Goal: Task Accomplishment & Management: Use online tool/utility

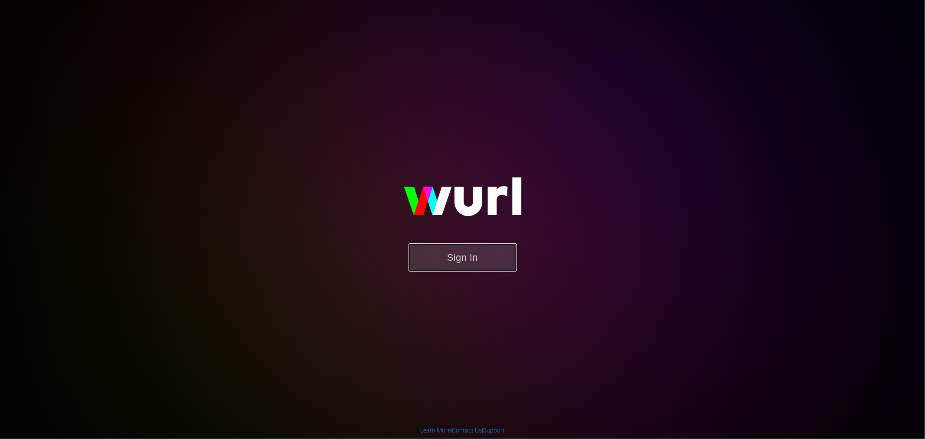
click at [447, 265] on button "Sign In" at bounding box center [462, 257] width 108 height 28
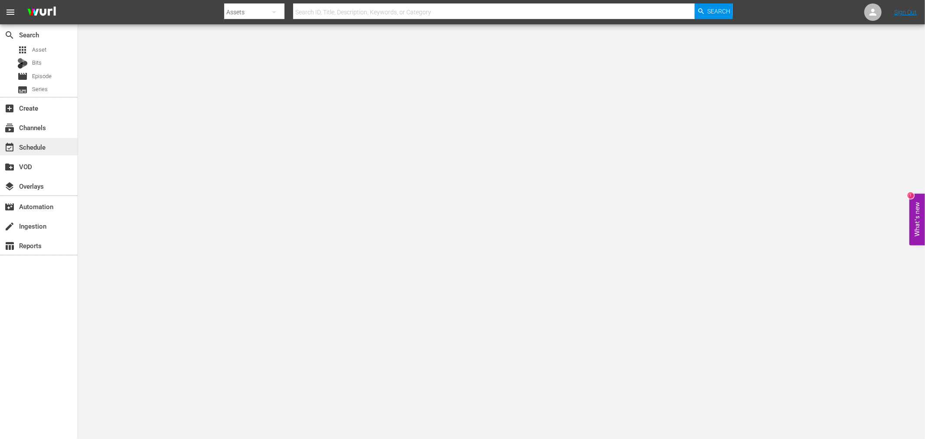
click at [31, 147] on div "event_available Schedule" at bounding box center [24, 146] width 49 height 8
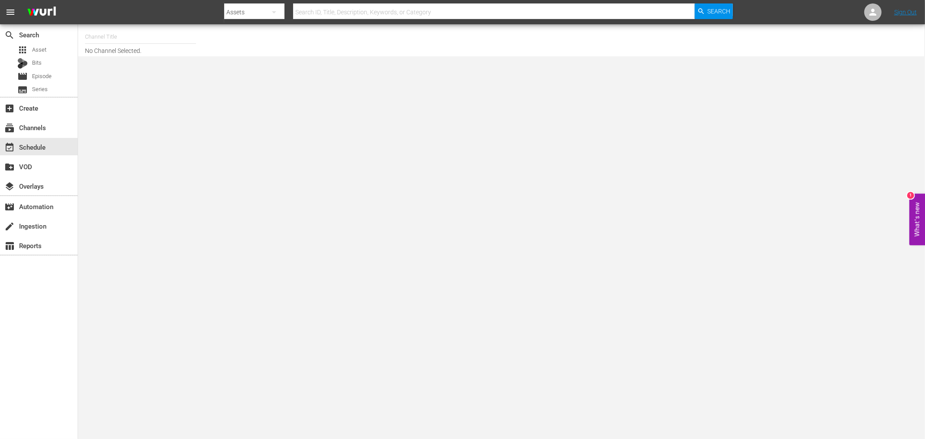
click at [153, 41] on input "text" at bounding box center [140, 36] width 111 height 21
click at [154, 65] on div "Deal Zone (1099 - aenetworks_dealzone_1)" at bounding box center [204, 61] width 225 height 21
type input "Deal Zone (1099 - aenetworks_dealzone_1)"
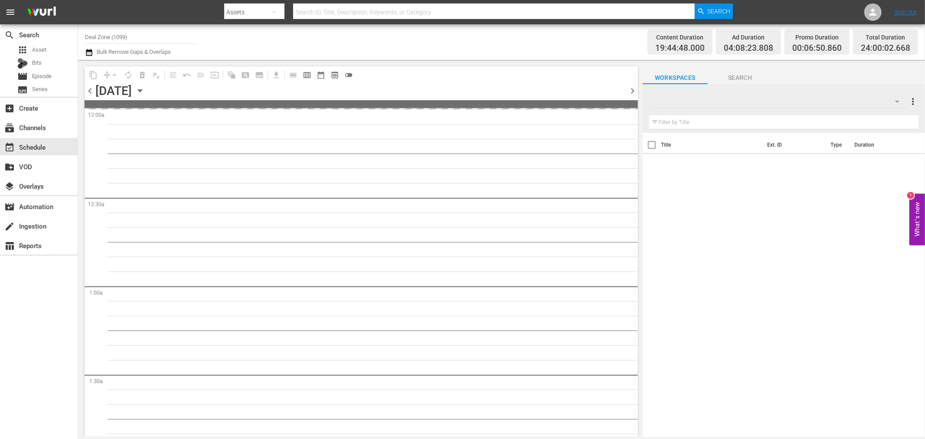
click at [142, 91] on icon "button" at bounding box center [140, 91] width 4 height 2
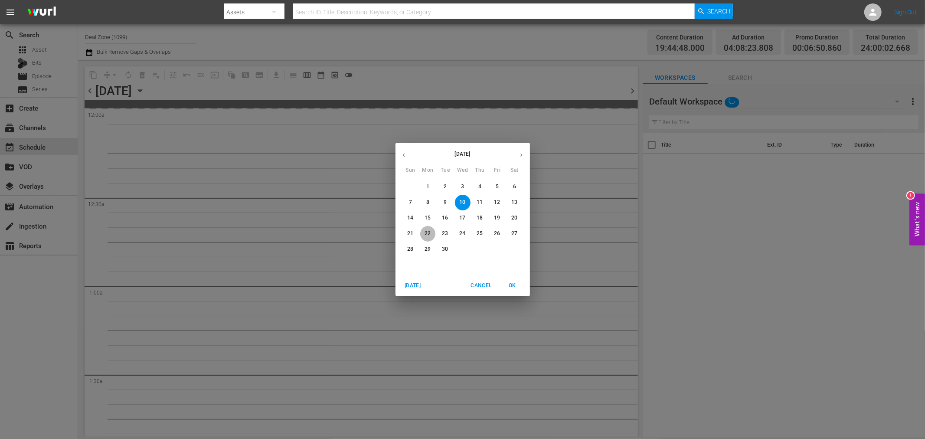
click at [427, 234] on p "22" at bounding box center [428, 233] width 6 height 7
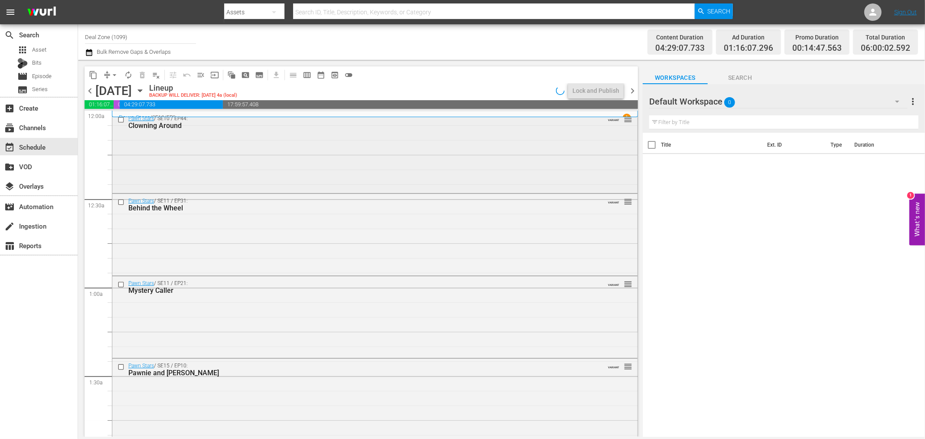
click at [313, 163] on div "Pawn Stars / SE10 / EP44: Clowning Around VARIANT reorder" at bounding box center [374, 151] width 525 height 80
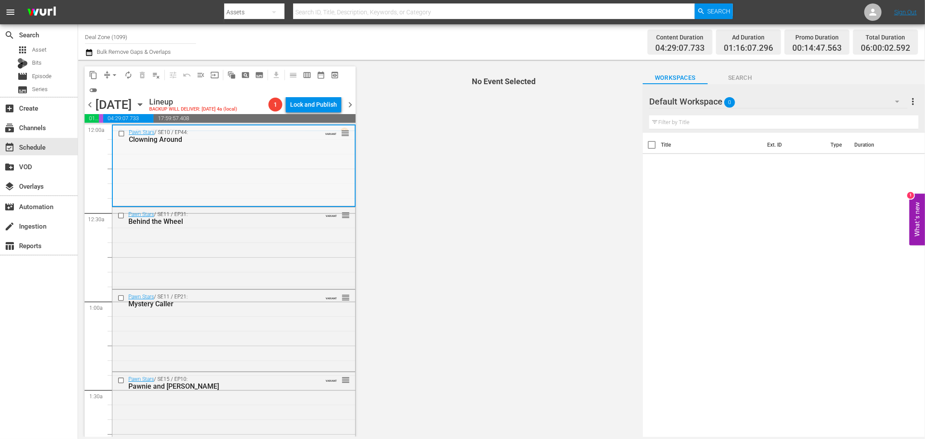
click at [305, 157] on div "Pawn Stars / SE10 / EP44: Clowning Around VARIANT reorder" at bounding box center [234, 165] width 242 height 80
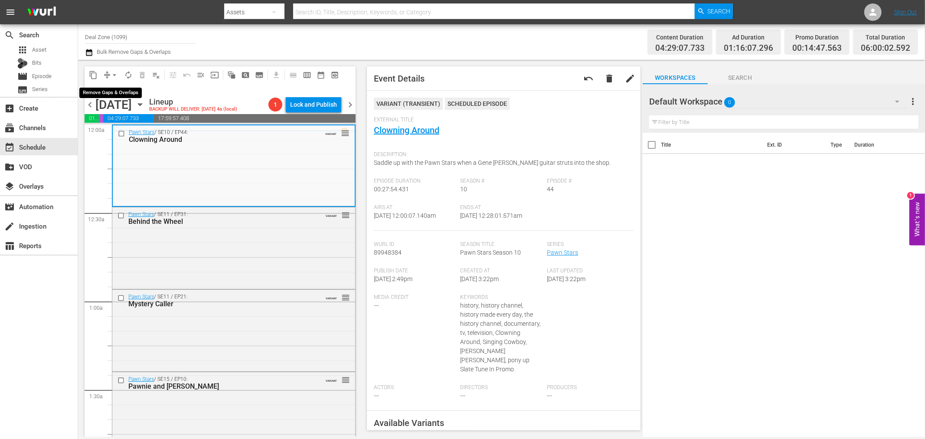
click at [116, 74] on span "arrow_drop_down" at bounding box center [114, 75] width 9 height 9
click at [120, 96] on li "Align to Midnight" at bounding box center [114, 92] width 91 height 14
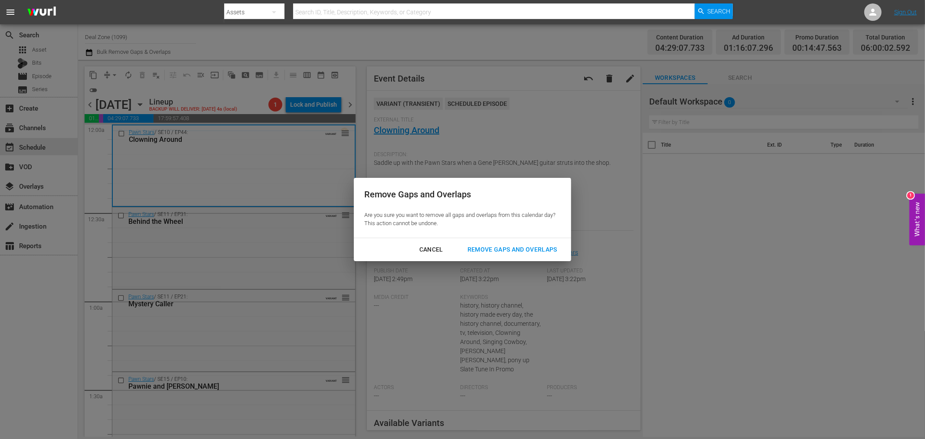
click at [523, 248] on div "Remove Gaps and Overlaps" at bounding box center [512, 249] width 104 height 11
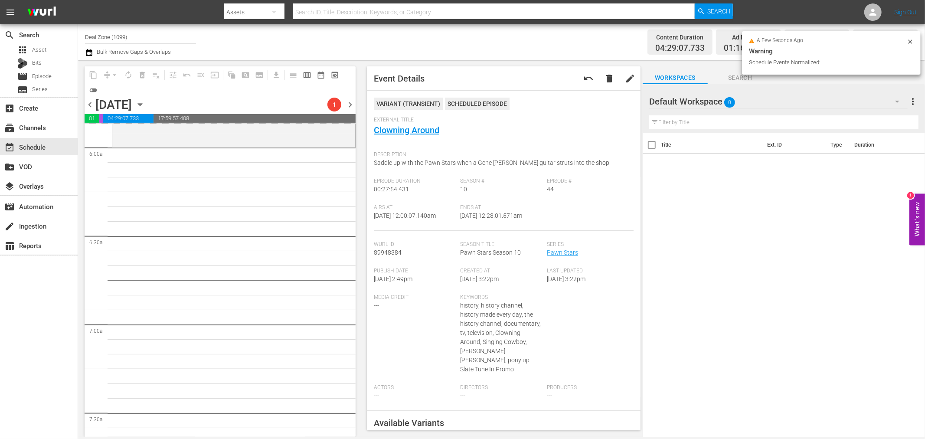
scroll to position [867, 0]
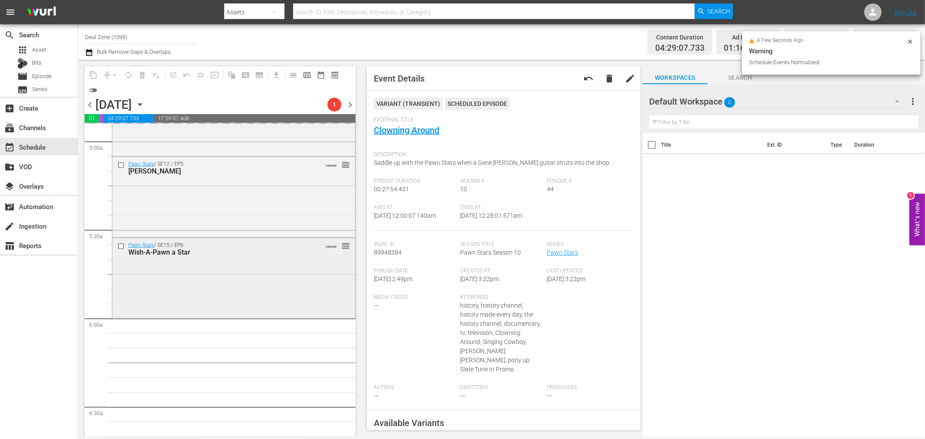
click at [263, 277] on div "Pawn Stars / SE15 / EP6: Wish-A-Pawn a Star VARIANT reorder" at bounding box center [233, 277] width 243 height 78
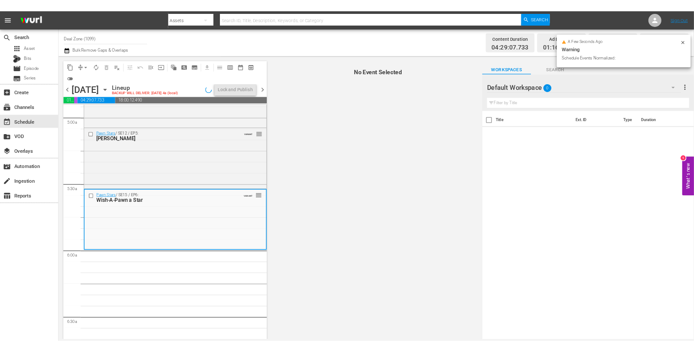
scroll to position [882, 0]
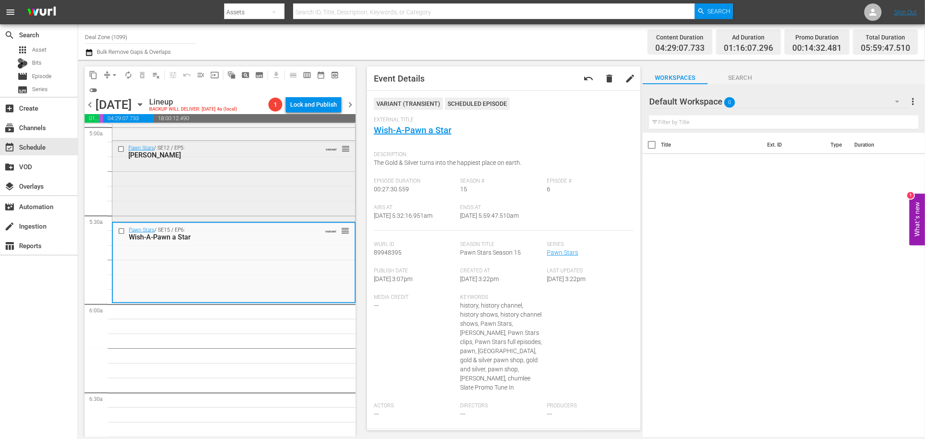
click at [235, 207] on div "Pawn Stars / SE12 / EP5: Napoleon Bonapawn VARIANT reorder" at bounding box center [233, 180] width 243 height 78
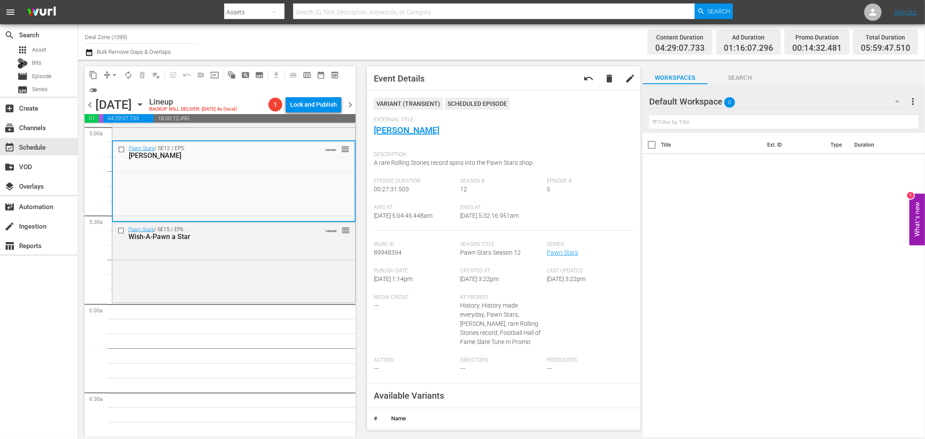
click at [117, 75] on span "arrow_drop_down" at bounding box center [114, 75] width 9 height 9
click at [117, 90] on li "Align to Midnight" at bounding box center [114, 92] width 91 height 14
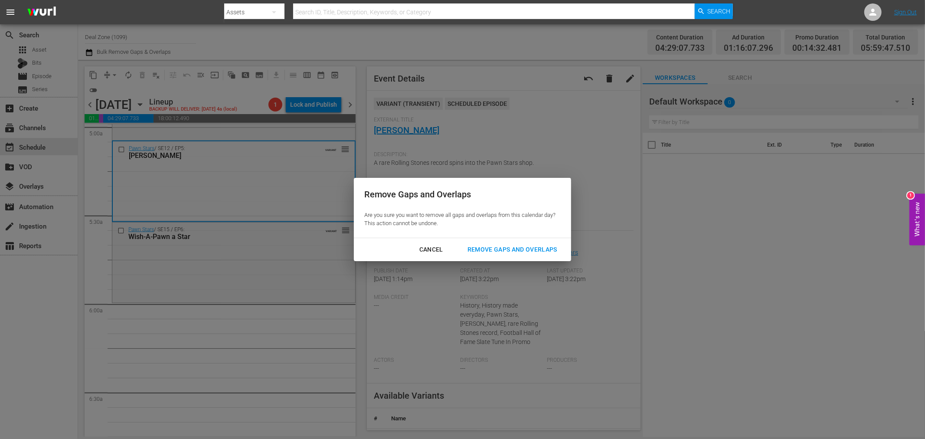
click at [518, 244] on div "Remove Gaps and Overlaps" at bounding box center [512, 249] width 104 height 11
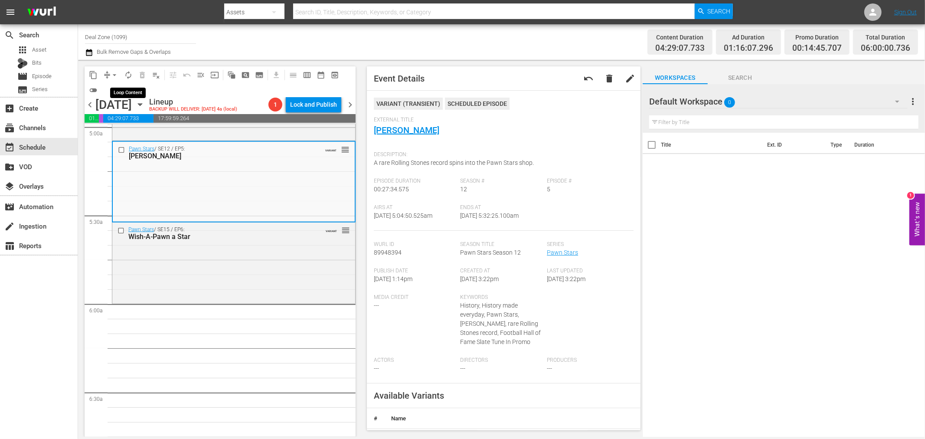
click at [128, 71] on span "autorenew_outlined" at bounding box center [128, 75] width 9 height 9
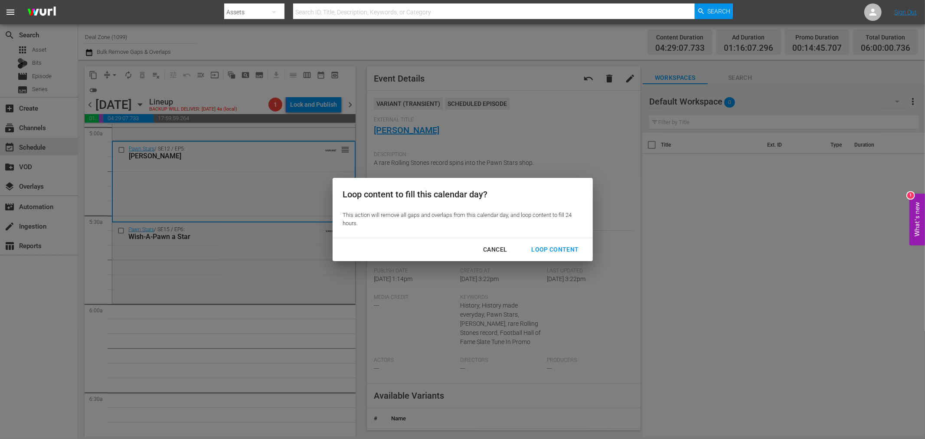
click at [560, 255] on button "Loop Content" at bounding box center [555, 250] width 68 height 16
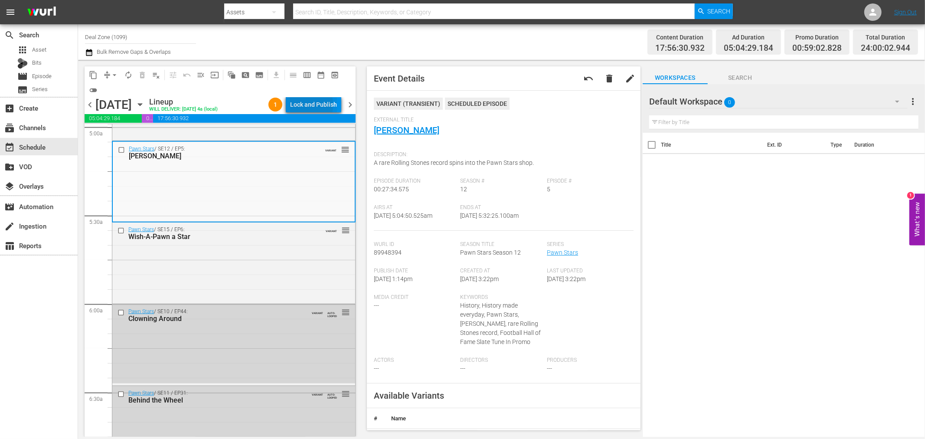
click at [297, 105] on div "Lock and Publish" at bounding box center [313, 105] width 47 height 16
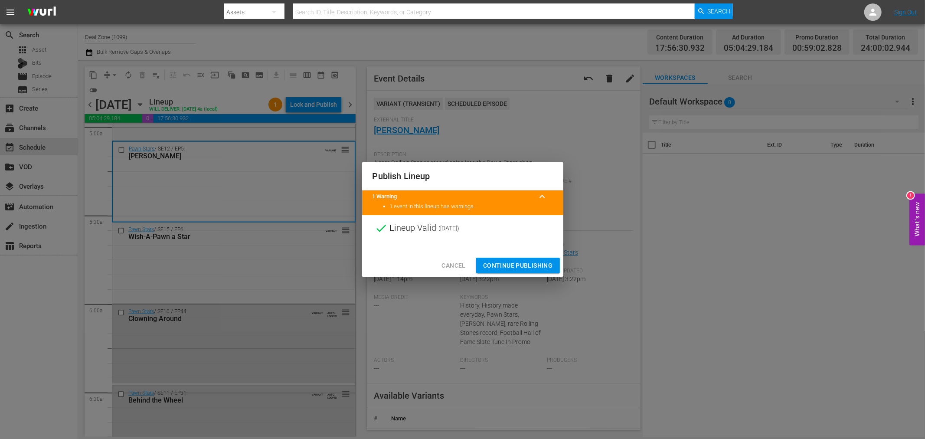
click at [534, 263] on span "Continue Publishing" at bounding box center [518, 265] width 70 height 11
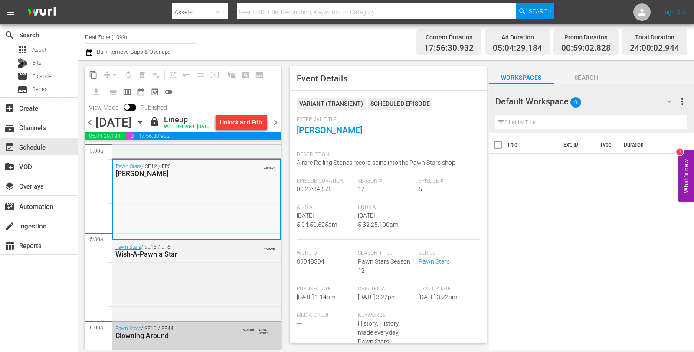
click at [278, 128] on span "chevron_right" at bounding box center [275, 122] width 11 height 11
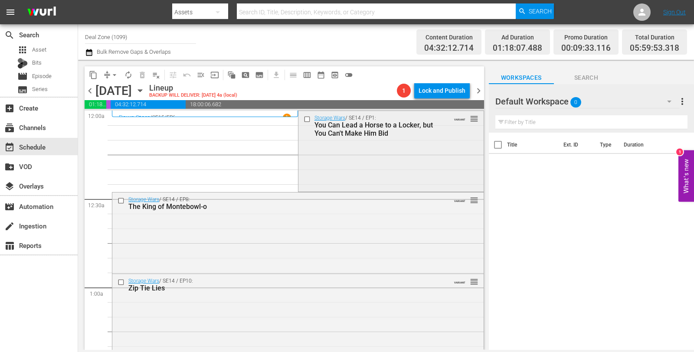
click at [337, 163] on div "Storage Wars / SE14 / EP1: You Can Lead a Horse to a Locker, but You Can't Make…" at bounding box center [390, 150] width 185 height 79
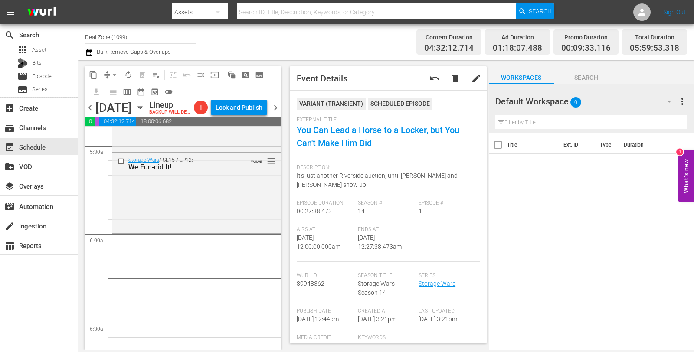
scroll to position [963, 0]
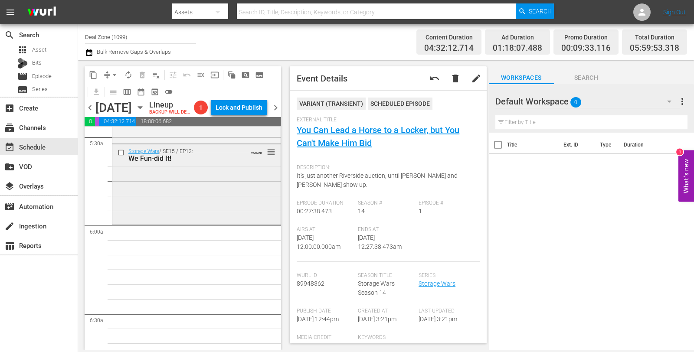
click at [200, 211] on div "Storage Wars / SE15 / EP12: We Fun-did It! VARIANT reorder" at bounding box center [196, 183] width 168 height 78
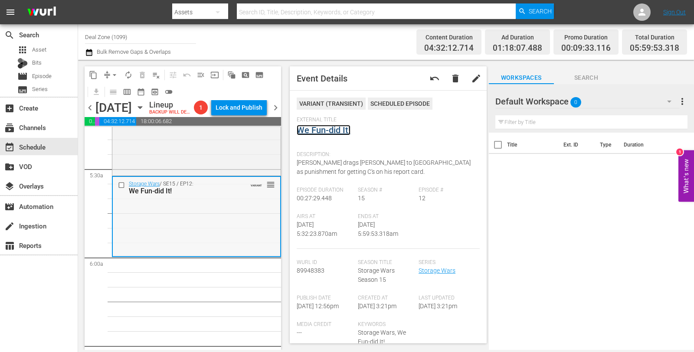
scroll to position [931, 0]
click at [169, 173] on div "Storage Wars / SE15 / EP9: The Way of the Gam Gam VARIANT reorder" at bounding box center [196, 134] width 168 height 79
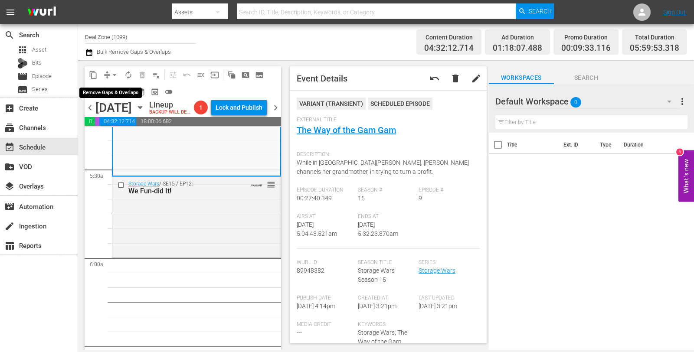
click at [115, 75] on span "arrow_drop_down" at bounding box center [114, 75] width 9 height 9
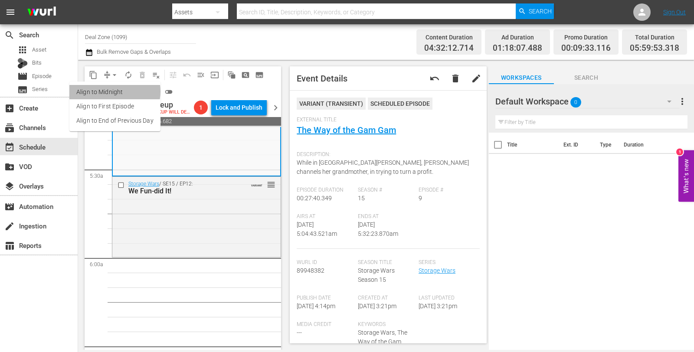
click at [113, 91] on li "Align to Midnight" at bounding box center [114, 92] width 91 height 14
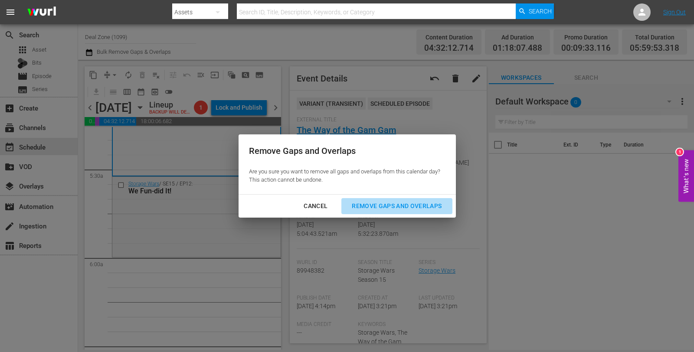
click at [380, 212] on button "Remove Gaps and Overlaps" at bounding box center [396, 206] width 111 height 16
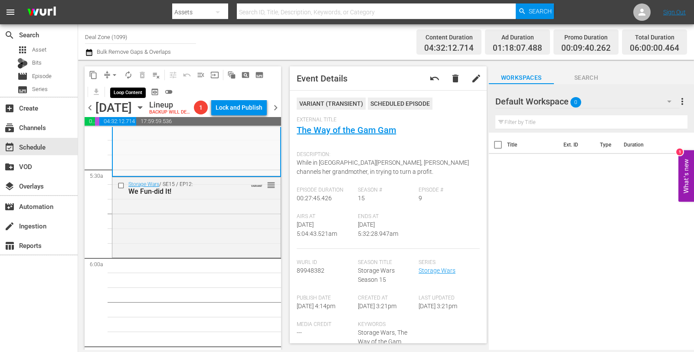
click at [133, 73] on button "autorenew_outlined" at bounding box center [128, 75] width 14 height 14
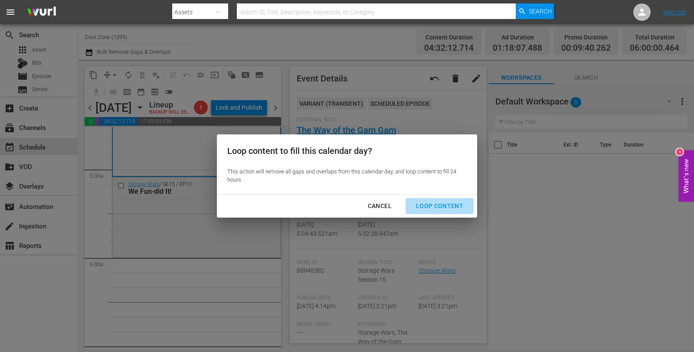
click at [423, 199] on button "Loop Content" at bounding box center [439, 206] width 68 height 16
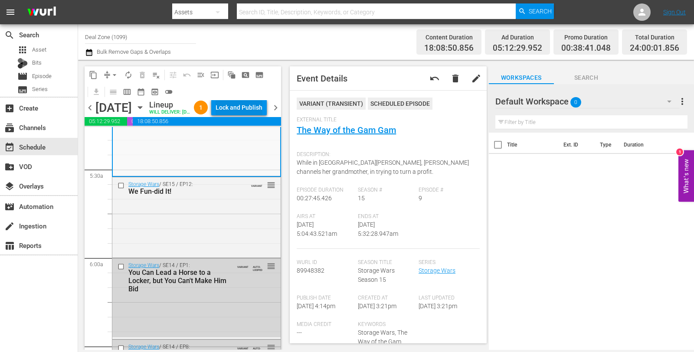
click at [254, 108] on div "Lock and Publish" at bounding box center [239, 108] width 47 height 16
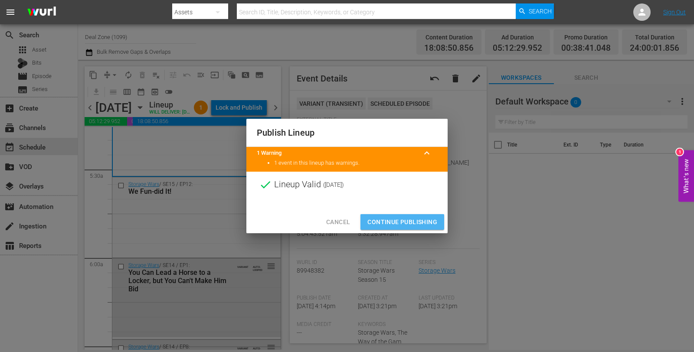
click at [416, 217] on span "Continue Publishing" at bounding box center [402, 222] width 70 height 11
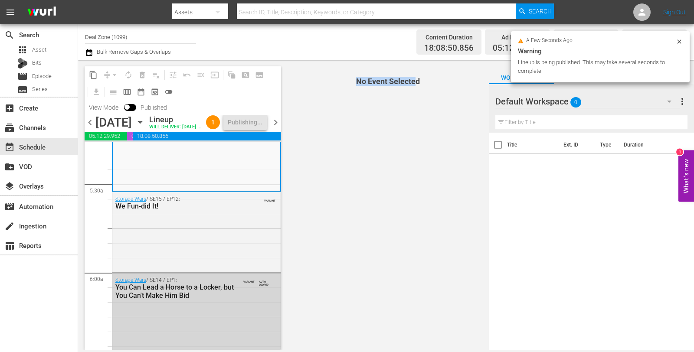
click at [287, 170] on span "No Event Selected" at bounding box center [385, 205] width 205 height 290
click at [286, 144] on span "No Event Selected" at bounding box center [385, 205] width 205 height 290
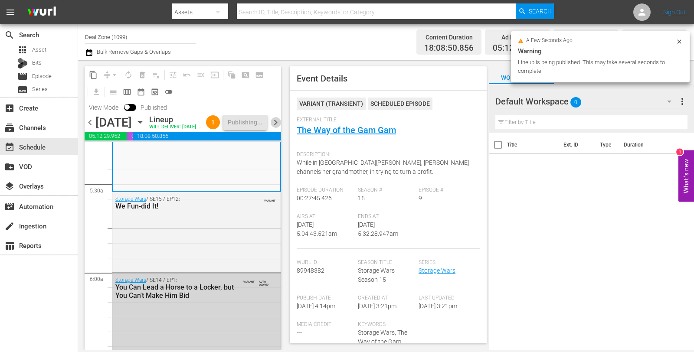
click at [278, 128] on span "chevron_right" at bounding box center [275, 122] width 11 height 11
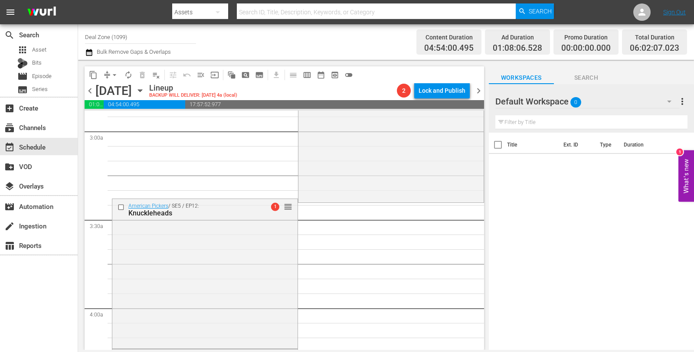
scroll to position [475, 0]
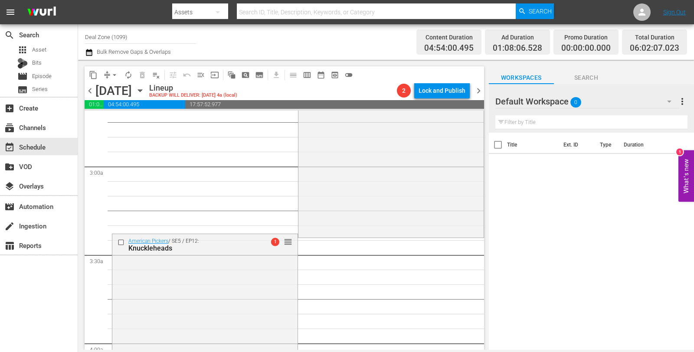
click at [441, 178] on div "American Pickers / SE20 / EP6: Raiders of the Lost Pick 1 reorder" at bounding box center [390, 160] width 185 height 150
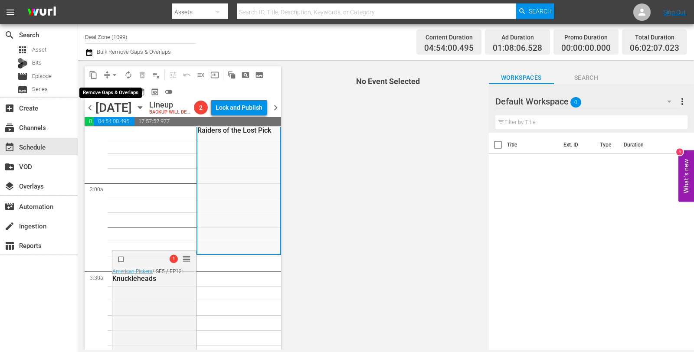
click at [114, 75] on span "arrow_drop_down" at bounding box center [114, 75] width 9 height 9
click at [119, 91] on li "Align to Midnight" at bounding box center [115, 92] width 72 height 14
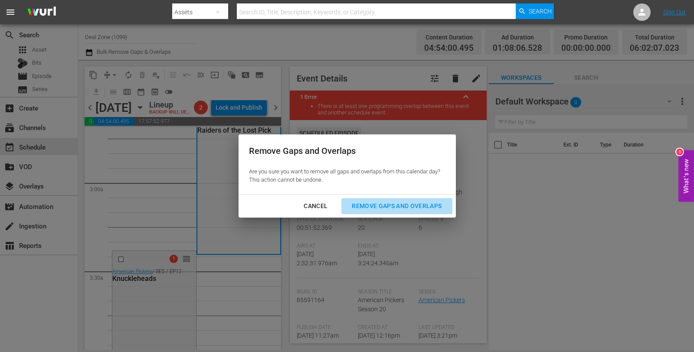
click at [380, 209] on div "Remove Gaps and Overlaps" at bounding box center [397, 206] width 104 height 11
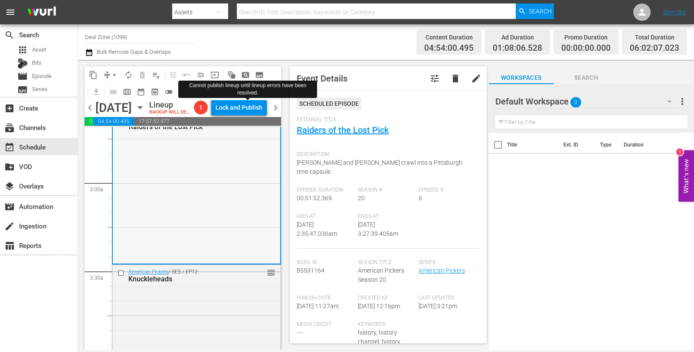
click at [242, 181] on div "American Pickers / SE20 / EP6: Raiders of the Lost Pick reorder" at bounding box center [196, 188] width 167 height 150
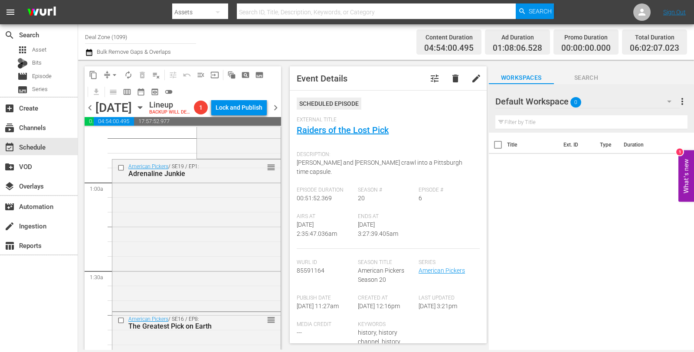
scroll to position [0, 0]
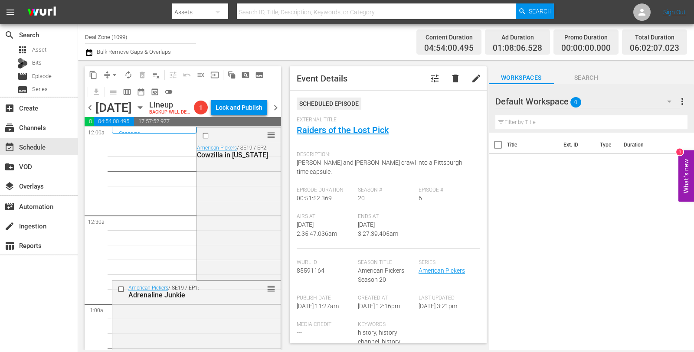
click at [242, 181] on div "reorder American Pickers / SE19 / EP2: Cowzilla in Colorado" at bounding box center [239, 202] width 84 height 151
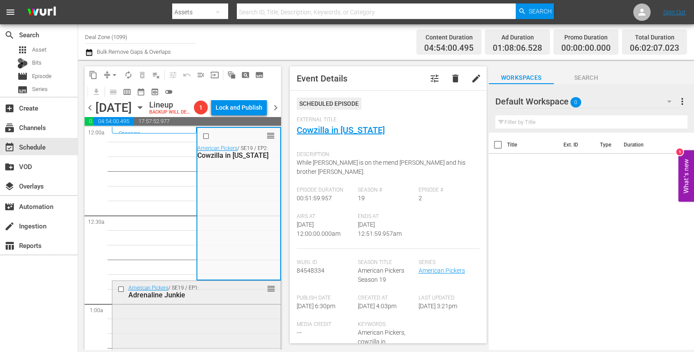
click at [201, 334] on div "American Pickers / SE19 / EP1: Adrenaline Junkie reorder" at bounding box center [196, 356] width 168 height 150
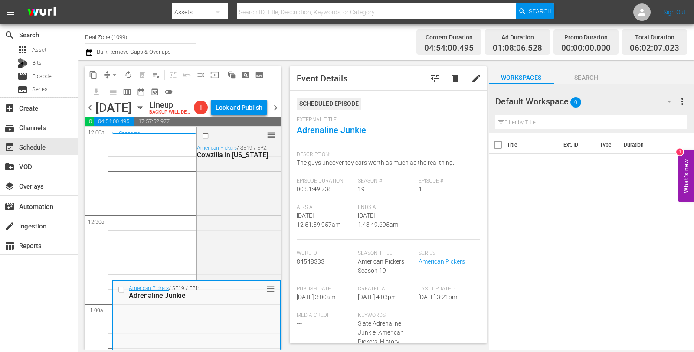
click at [114, 75] on span "arrow_drop_down" at bounding box center [114, 75] width 9 height 9
click at [124, 88] on li "Align to Midnight" at bounding box center [114, 92] width 91 height 14
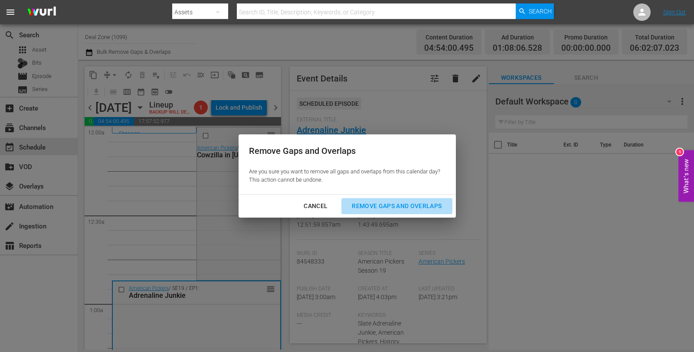
click at [372, 211] on button "Remove Gaps and Overlaps" at bounding box center [396, 206] width 111 height 16
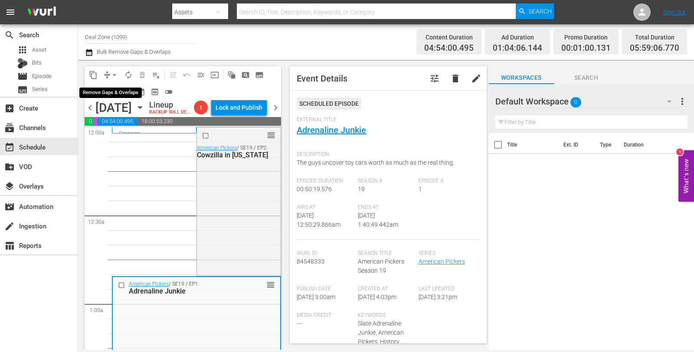
click at [108, 76] on button "arrow_drop_down" at bounding box center [115, 75] width 14 height 14
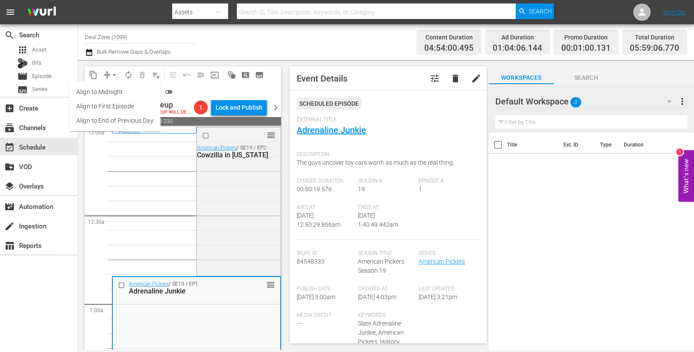
click at [116, 90] on li "Align to Midnight" at bounding box center [114, 92] width 91 height 14
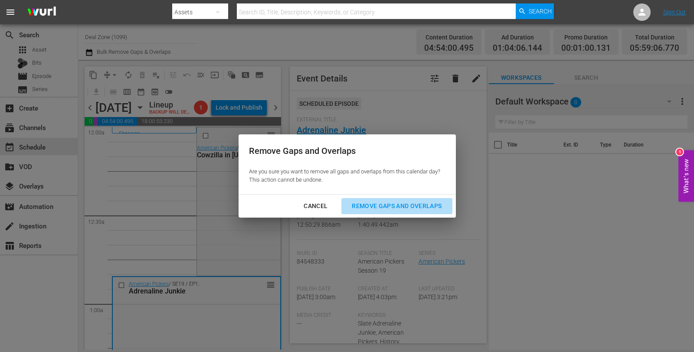
click at [405, 201] on div "Remove Gaps and Overlaps" at bounding box center [397, 206] width 104 height 11
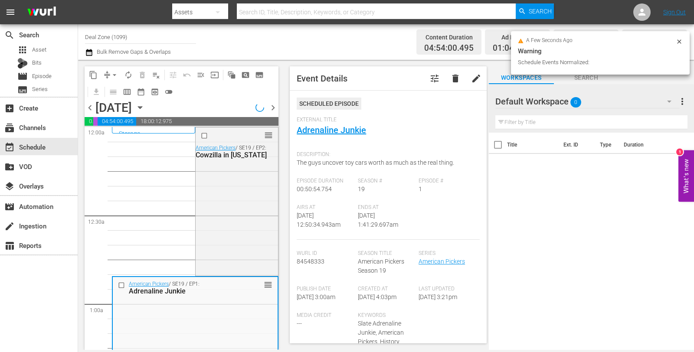
click at [681, 43] on icon at bounding box center [679, 41] width 4 height 4
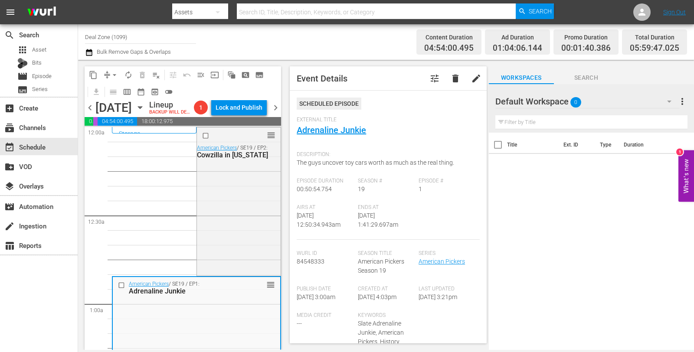
click at [116, 76] on span "arrow_drop_down" at bounding box center [114, 75] width 9 height 9
click at [121, 88] on li "Align to Midnight" at bounding box center [114, 92] width 91 height 14
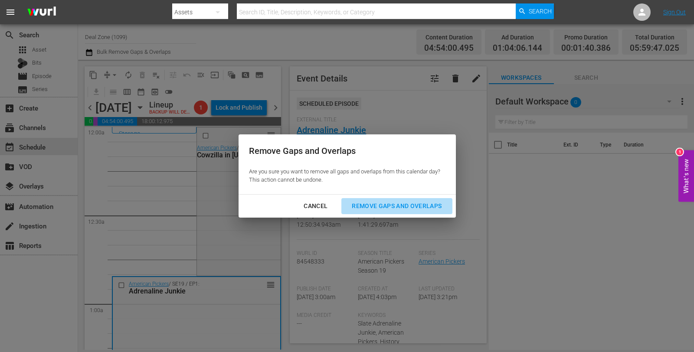
click at [418, 203] on div "Remove Gaps and Overlaps" at bounding box center [397, 206] width 104 height 11
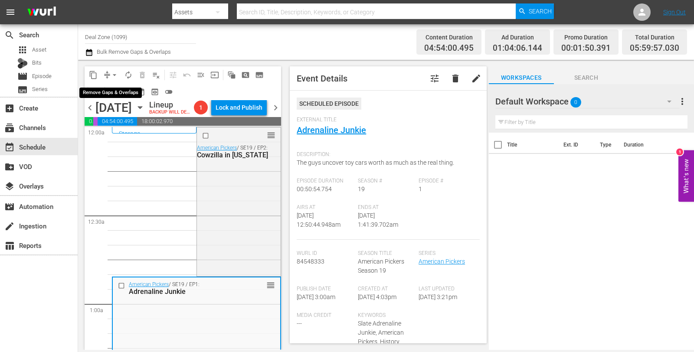
click at [115, 72] on span "arrow_drop_down" at bounding box center [114, 75] width 9 height 9
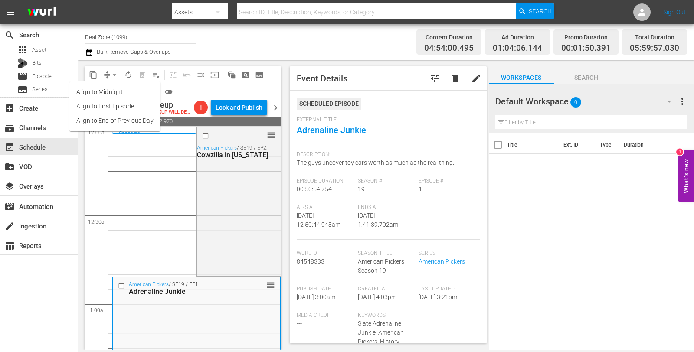
click at [99, 93] on li "Align to Midnight" at bounding box center [114, 92] width 91 height 14
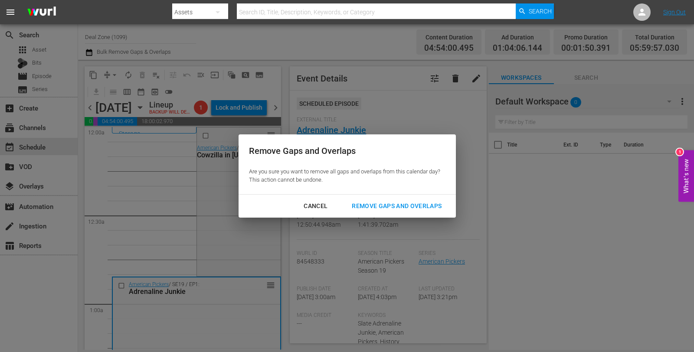
click at [376, 205] on div "Remove Gaps and Overlaps" at bounding box center [397, 206] width 104 height 11
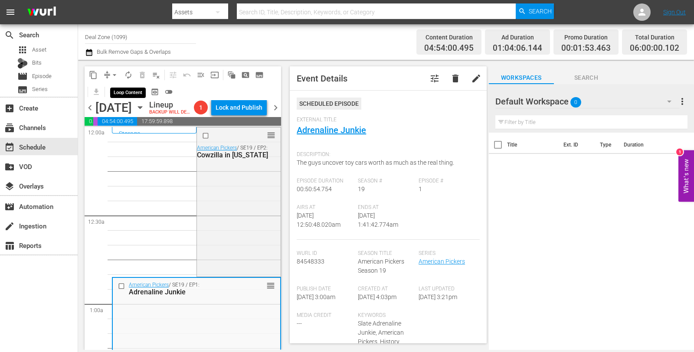
click at [124, 70] on button "autorenew_outlined" at bounding box center [128, 75] width 14 height 14
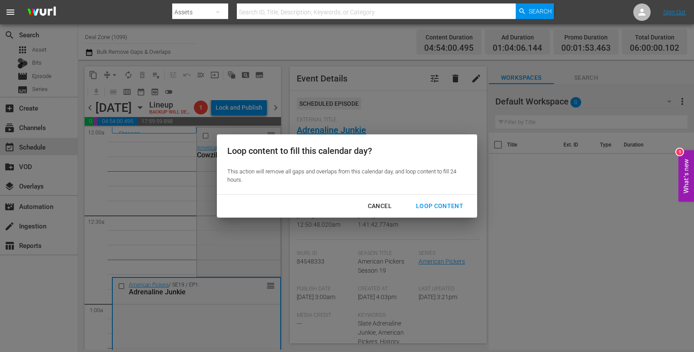
click at [438, 202] on div "Loop Content" at bounding box center [439, 206] width 61 height 11
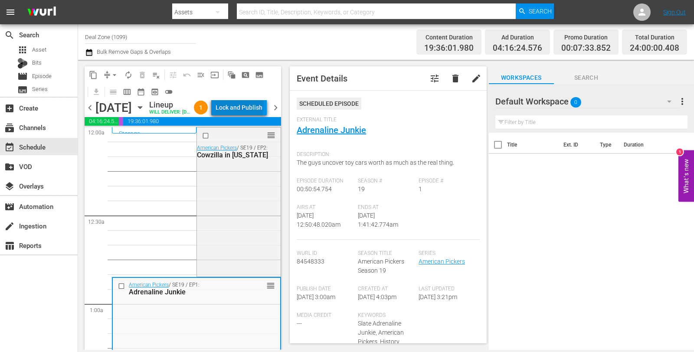
click at [258, 107] on div "Lock and Publish" at bounding box center [239, 108] width 47 height 16
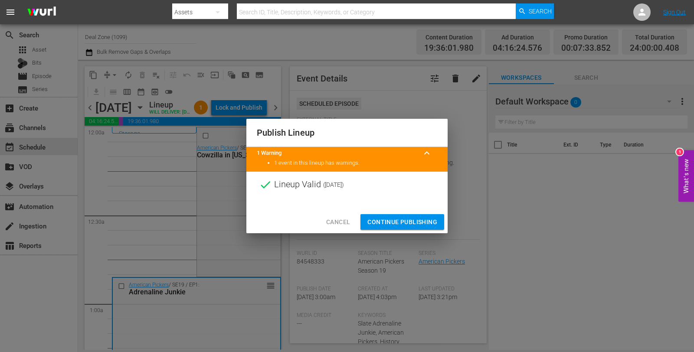
click at [419, 219] on span "Continue Publishing" at bounding box center [402, 222] width 70 height 11
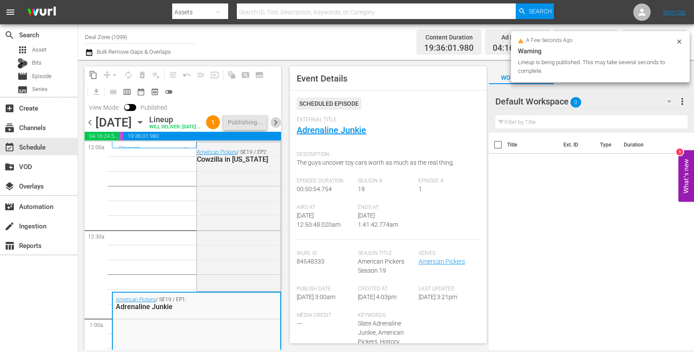
click at [279, 128] on span "chevron_right" at bounding box center [275, 122] width 11 height 11
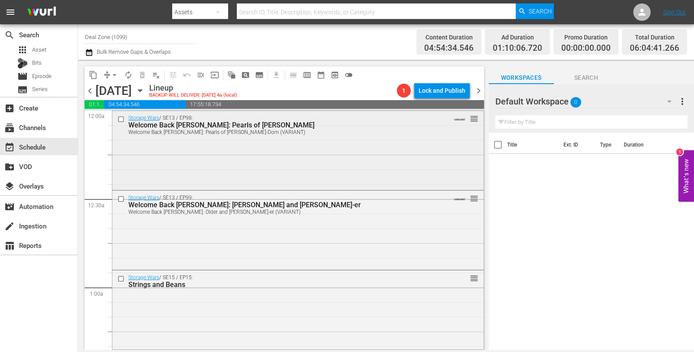
click at [403, 128] on div "Welcome Back Barry: Pearls of Weiss-Dom" at bounding box center [282, 125] width 308 height 8
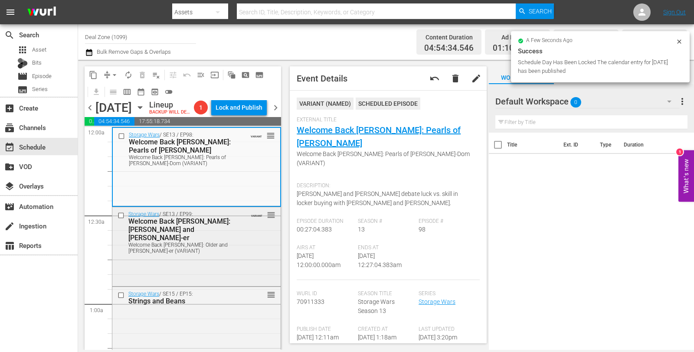
click at [215, 242] on div "Welcome Back Barry: Older and Weiss-er" at bounding box center [183, 229] width 111 height 25
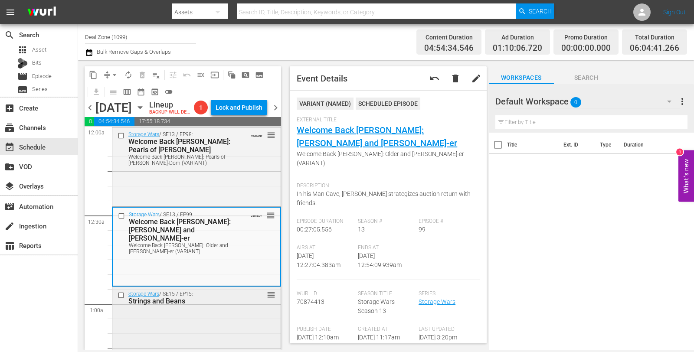
click at [206, 340] on div "Storage Wars / SE15 / EP15: Strings and Beans reorder" at bounding box center [196, 325] width 168 height 77
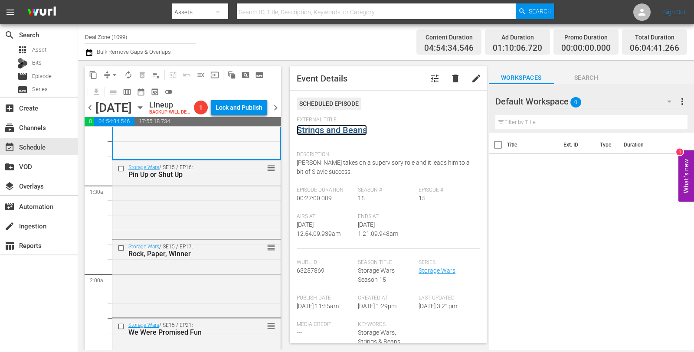
scroll to position [207, 0]
click at [209, 209] on div "Storage Wars / SE15 / EP16: Pin Up or Shut Up reorder" at bounding box center [196, 198] width 168 height 77
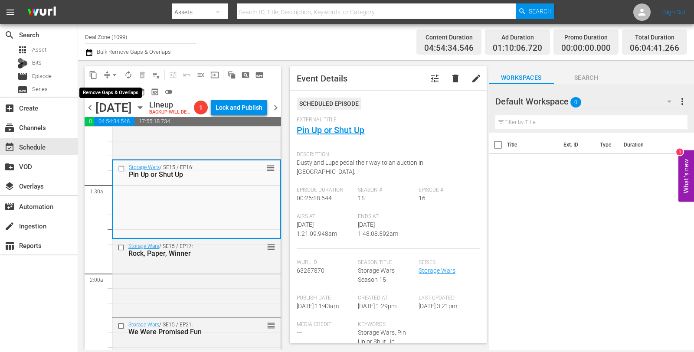
click at [115, 71] on span "arrow_drop_down" at bounding box center [114, 75] width 9 height 9
click at [119, 90] on li "Align to Midnight" at bounding box center [115, 92] width 72 height 14
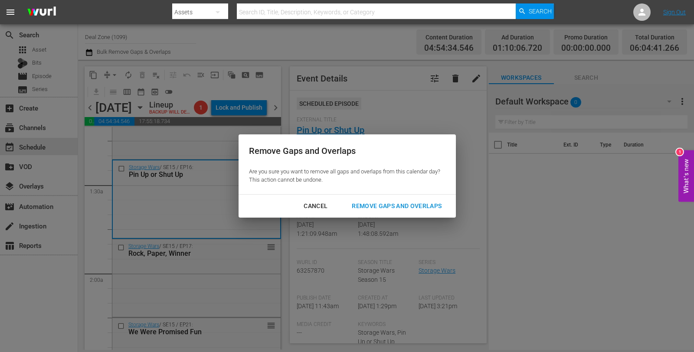
click at [386, 206] on div "Remove Gaps and Overlaps" at bounding box center [397, 206] width 104 height 11
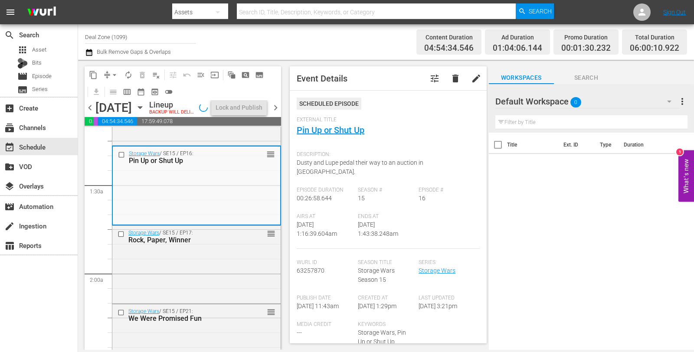
scroll to position [193, 0]
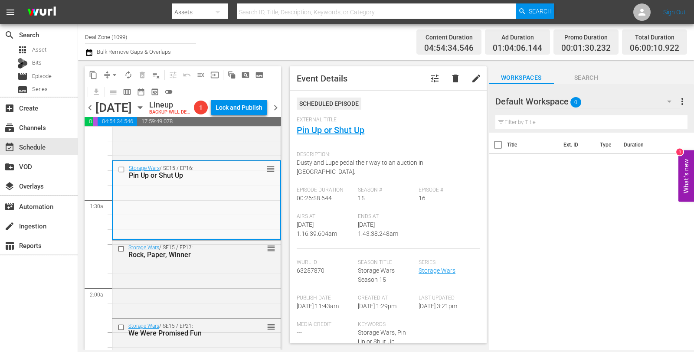
click at [107, 71] on span "compress" at bounding box center [107, 75] width 9 height 9
click at [111, 76] on span "arrow_drop_down" at bounding box center [114, 75] width 9 height 9
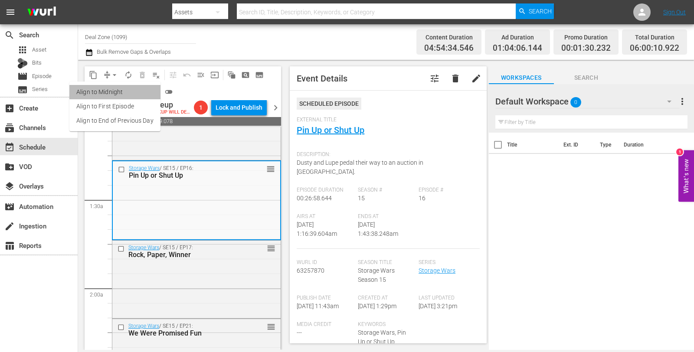
click at [133, 92] on li "Align to Midnight" at bounding box center [114, 92] width 91 height 14
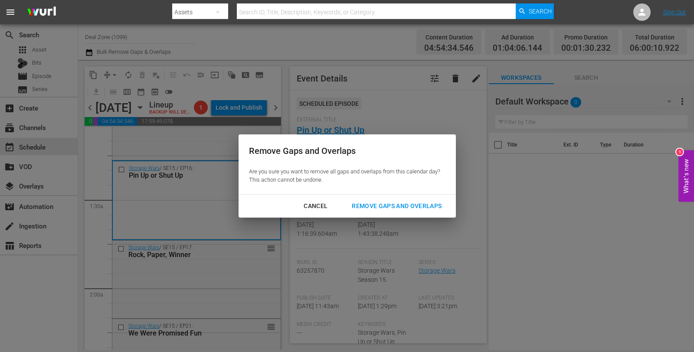
click at [403, 208] on div "Remove Gaps and Overlaps" at bounding box center [397, 206] width 104 height 11
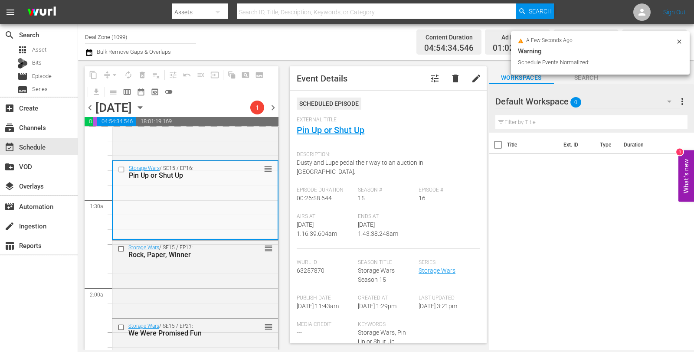
click at [676, 43] on icon at bounding box center [679, 41] width 7 height 7
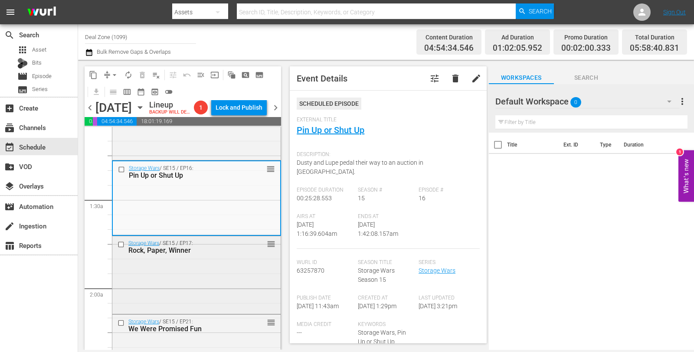
click at [186, 276] on div "Storage Wars / SE15 / EP17: Rock, Paper, Winner reorder" at bounding box center [196, 274] width 168 height 76
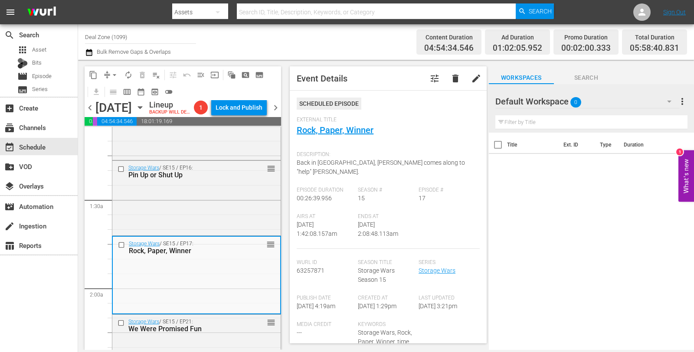
click at [103, 72] on span "compress" at bounding box center [107, 75] width 9 height 9
click at [111, 75] on span "arrow_drop_down" at bounding box center [114, 75] width 9 height 9
click at [115, 88] on li "Align to Midnight" at bounding box center [114, 92] width 91 height 14
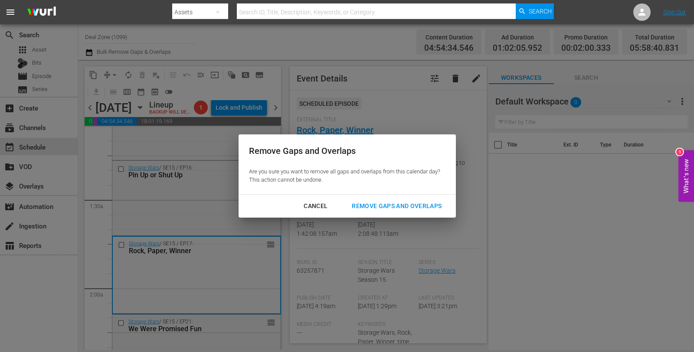
click at [378, 203] on div "Remove Gaps and Overlaps" at bounding box center [397, 206] width 104 height 11
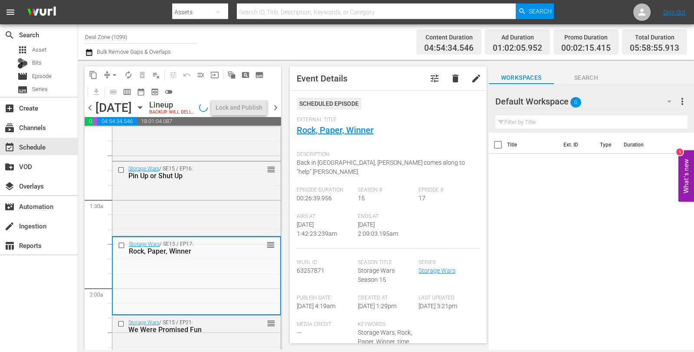
click at [109, 80] on button "arrow_drop_down" at bounding box center [115, 75] width 14 height 14
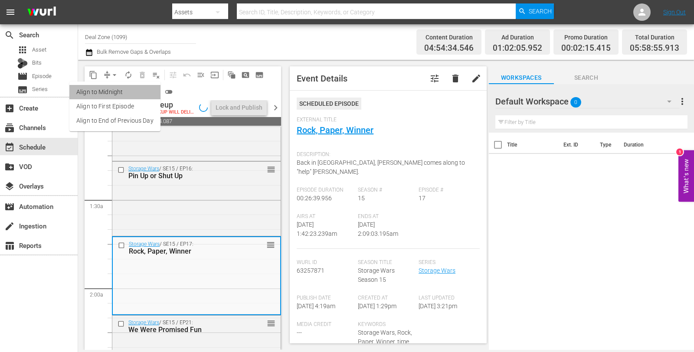
click at [116, 91] on li "Align to Midnight" at bounding box center [114, 92] width 91 height 14
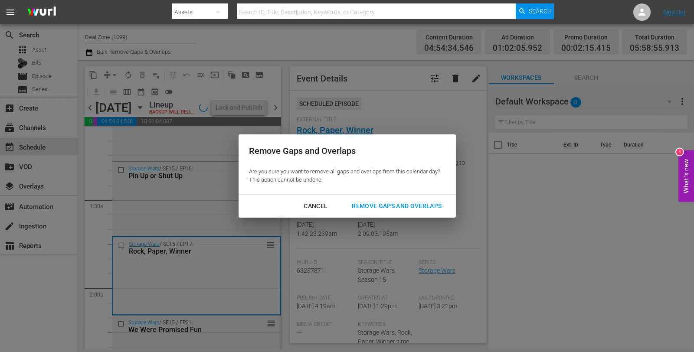
click at [370, 205] on div "Remove Gaps and Overlaps" at bounding box center [397, 206] width 104 height 11
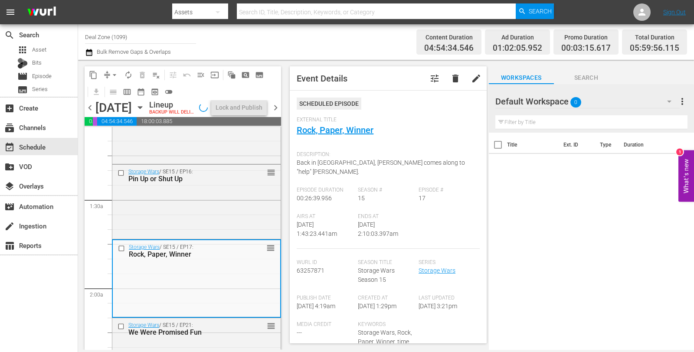
scroll to position [178, 0]
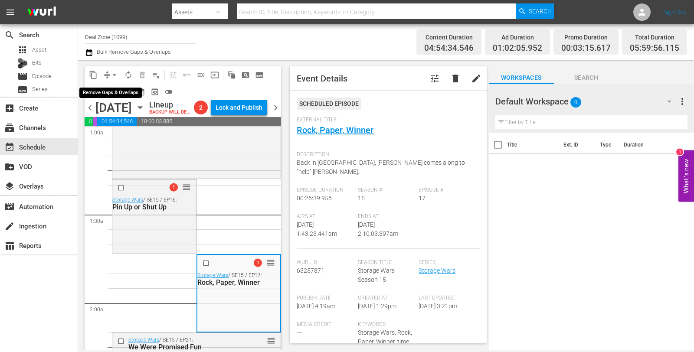
click at [117, 72] on span "arrow_drop_down" at bounding box center [114, 75] width 9 height 9
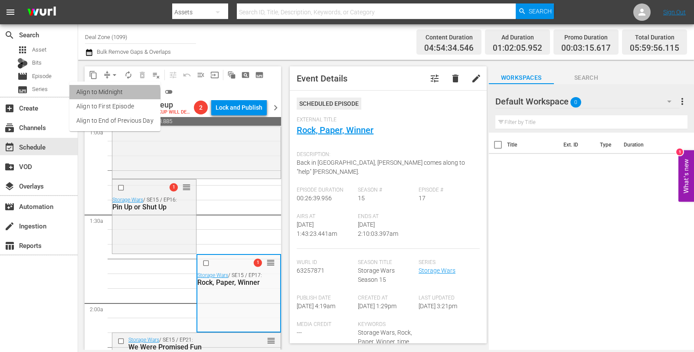
click at [114, 95] on li "Align to Midnight" at bounding box center [114, 92] width 91 height 14
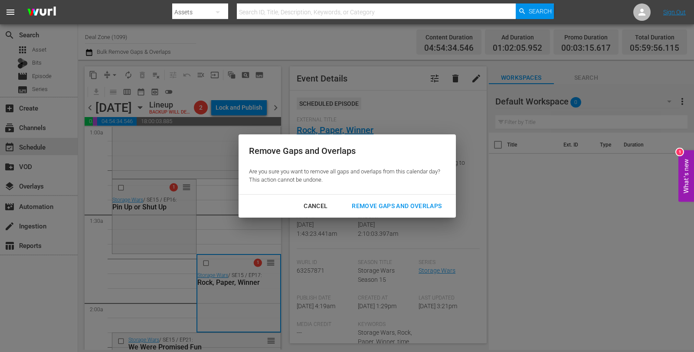
click at [393, 206] on div "Remove Gaps and Overlaps" at bounding box center [397, 206] width 104 height 11
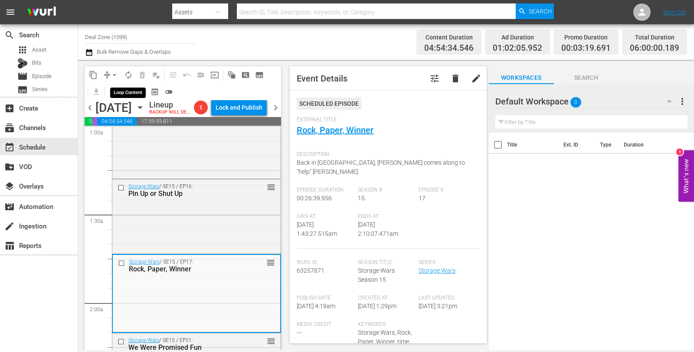
click at [128, 74] on span "autorenew_outlined" at bounding box center [128, 75] width 9 height 9
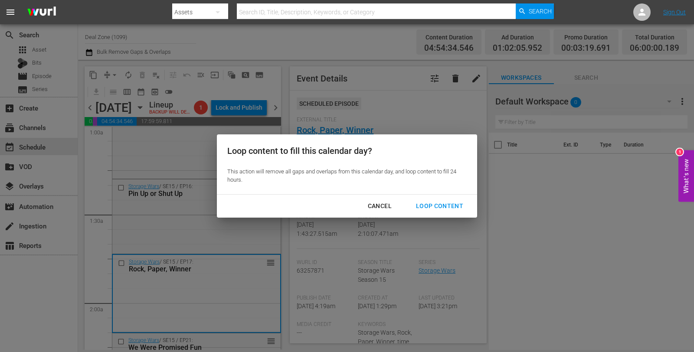
click at [444, 200] on button "Loop Content" at bounding box center [439, 206] width 68 height 16
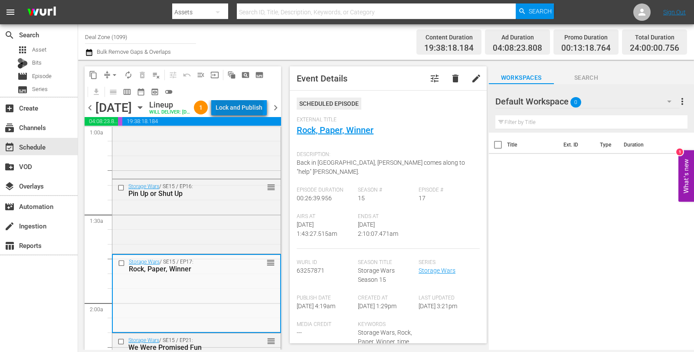
click at [258, 108] on div "Lock and Publish" at bounding box center [239, 108] width 47 height 16
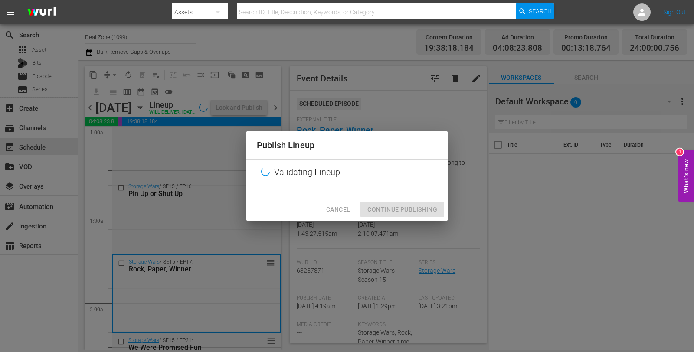
click at [408, 208] on div "Cancel Continue Publishing" at bounding box center [346, 209] width 201 height 23
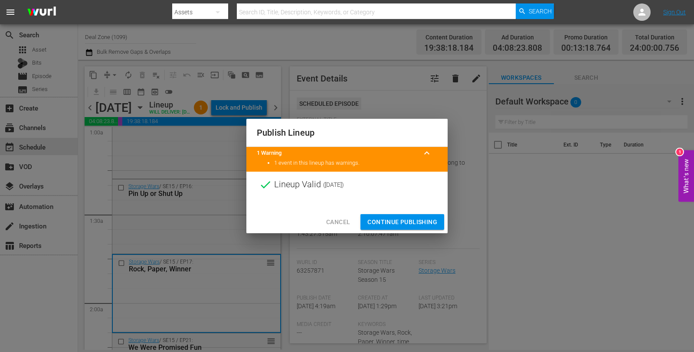
click at [409, 219] on span "Continue Publishing" at bounding box center [402, 222] width 70 height 11
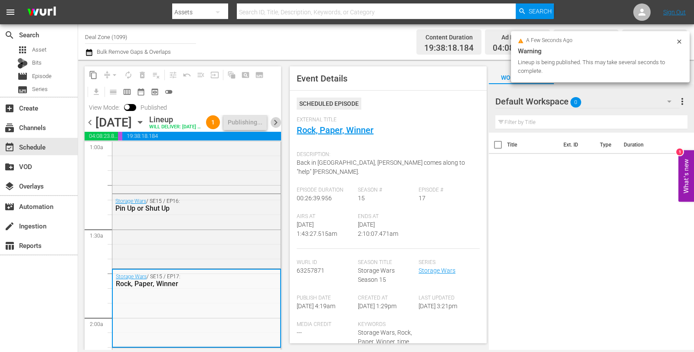
click at [278, 128] on span "chevron_right" at bounding box center [275, 122] width 11 height 11
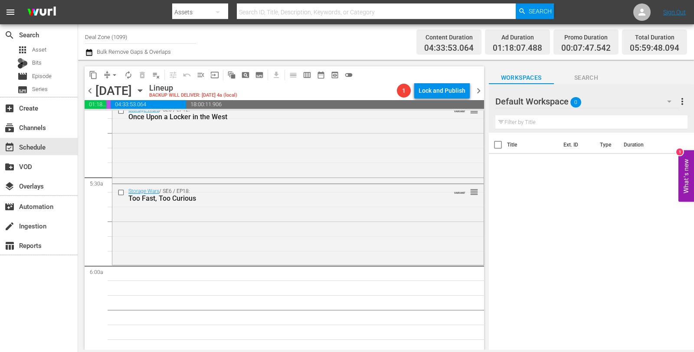
scroll to position [955, 0]
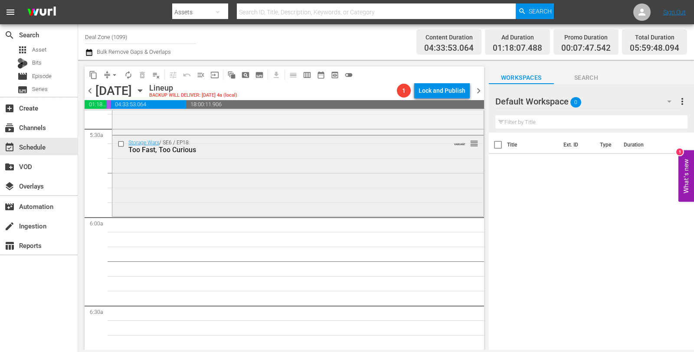
click at [226, 168] on div "Storage Wars / SE6 / EP18: Too Fast, Too Curious VARIANT reorder" at bounding box center [297, 175] width 371 height 79
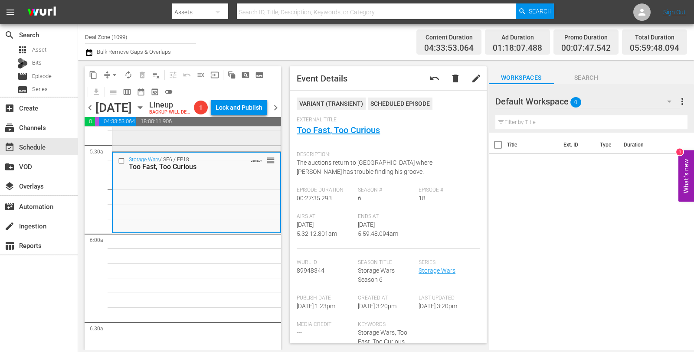
click at [240, 144] on div "Storage Wars / SE6 / EP12: Once Upon a Locker in the West VARIANT reorder" at bounding box center [196, 110] width 168 height 79
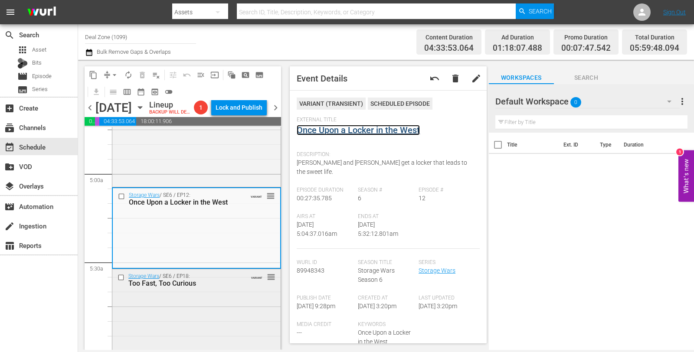
scroll to position [837, 0]
click at [230, 184] on div "Storage Wars / SE6 / EP9: North Hollywood Hustle VARIANT reorder" at bounding box center [196, 146] width 168 height 79
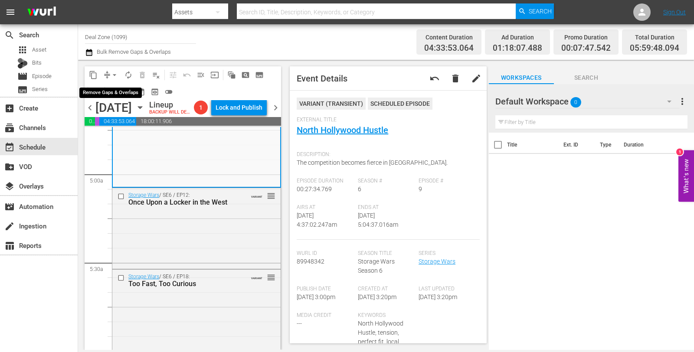
click at [111, 75] on span "arrow_drop_down" at bounding box center [114, 75] width 9 height 9
click at [113, 88] on li "Align to Midnight" at bounding box center [115, 92] width 72 height 14
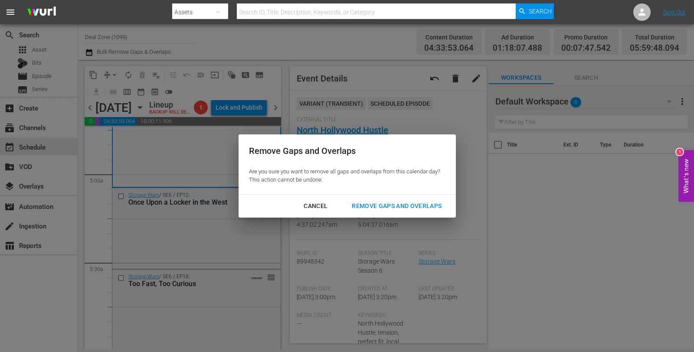
click at [361, 204] on div "Remove Gaps and Overlaps" at bounding box center [397, 206] width 104 height 11
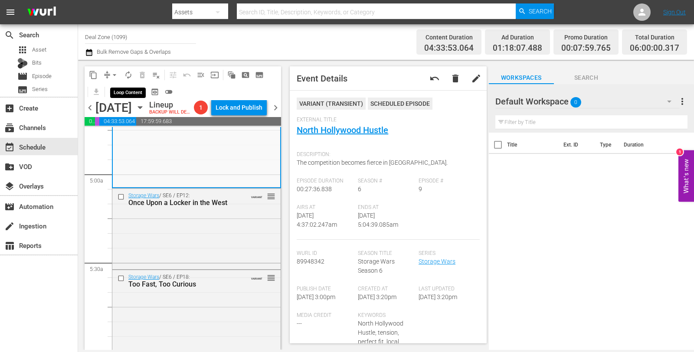
click at [131, 76] on span "autorenew_outlined" at bounding box center [128, 75] width 9 height 9
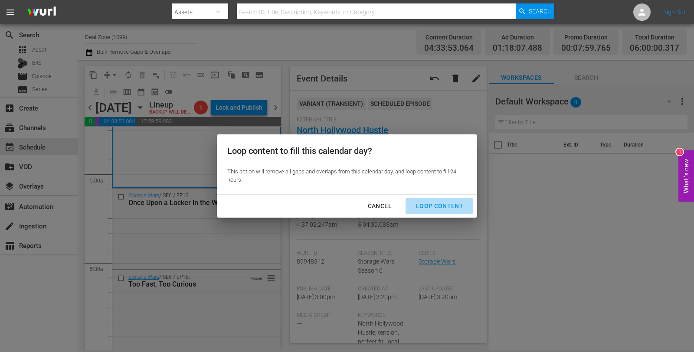
click at [421, 206] on div "Loop Content" at bounding box center [439, 206] width 61 height 11
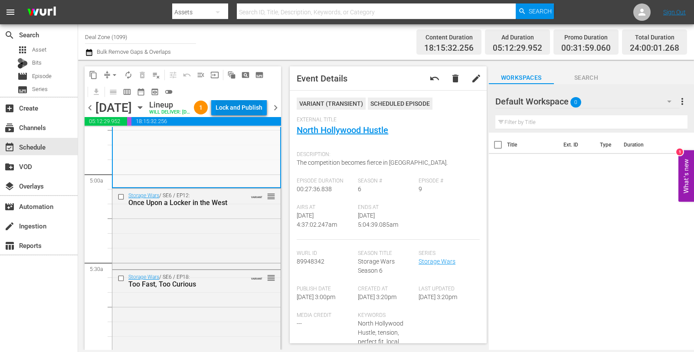
click at [248, 106] on div "Lock and Publish" at bounding box center [239, 108] width 47 height 16
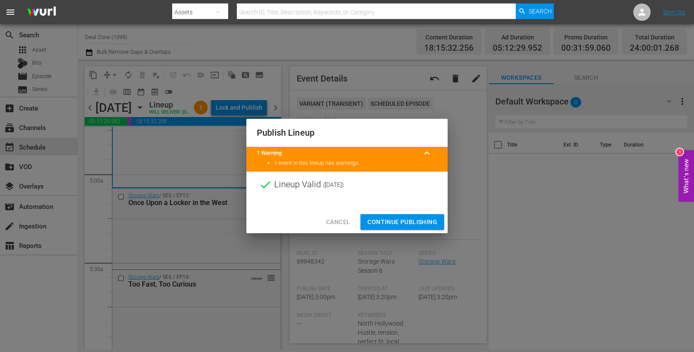
click at [411, 217] on span "Continue Publishing" at bounding box center [402, 222] width 70 height 11
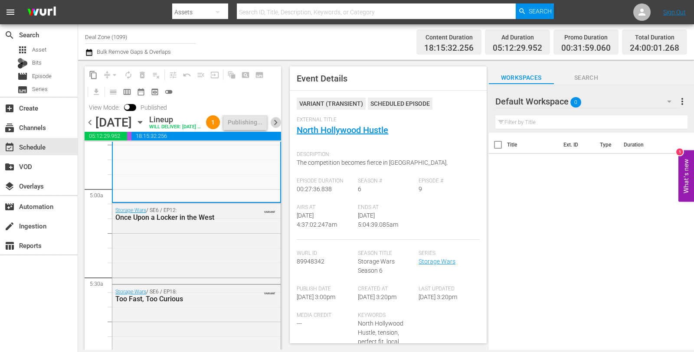
click at [273, 126] on span "chevron_right" at bounding box center [275, 122] width 11 height 11
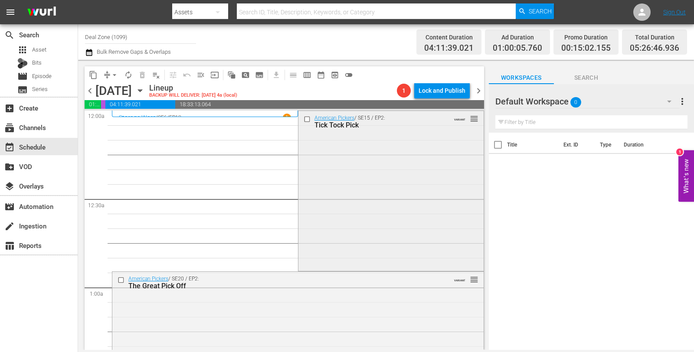
click at [335, 162] on div "American Pickers / SE15 / EP2: Tick Tock Pick VARIANT reorder" at bounding box center [390, 190] width 185 height 158
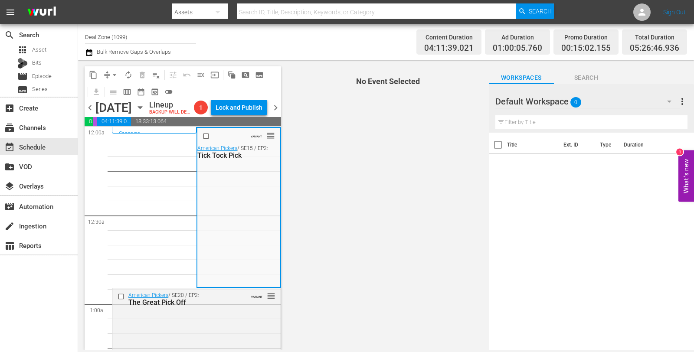
click at [276, 113] on span "chevron_right" at bounding box center [275, 107] width 11 height 11
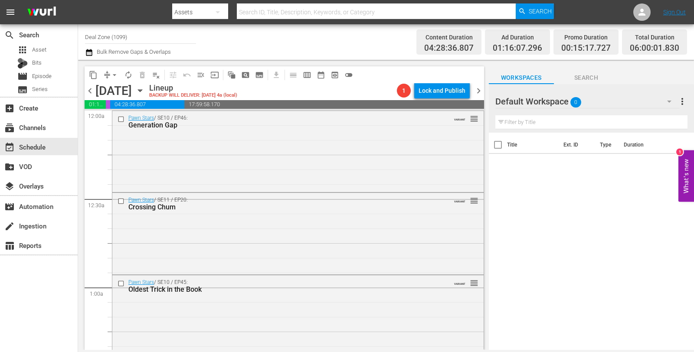
click at [125, 74] on span "autorenew_outlined" at bounding box center [128, 75] width 9 height 9
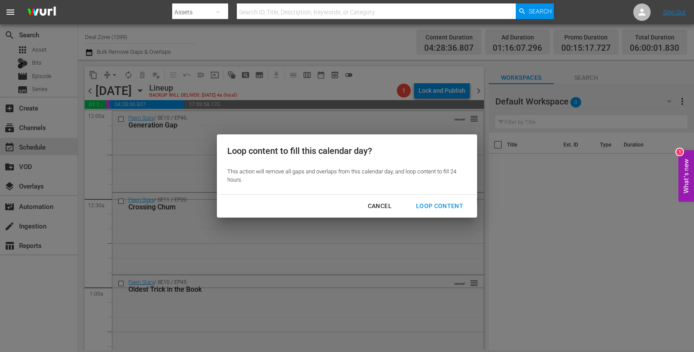
click at [425, 202] on div "Loop Content" at bounding box center [439, 206] width 61 height 11
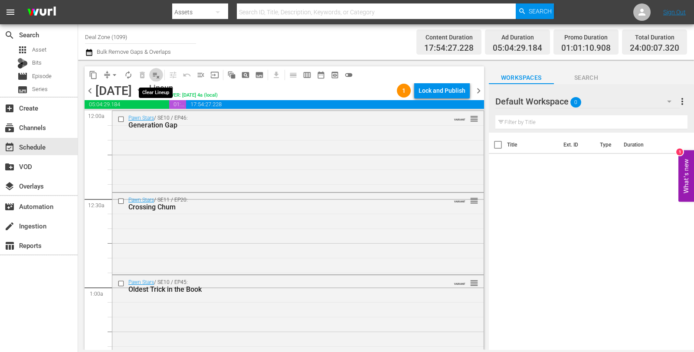
click at [155, 74] on span "playlist_remove_outlined" at bounding box center [156, 75] width 9 height 9
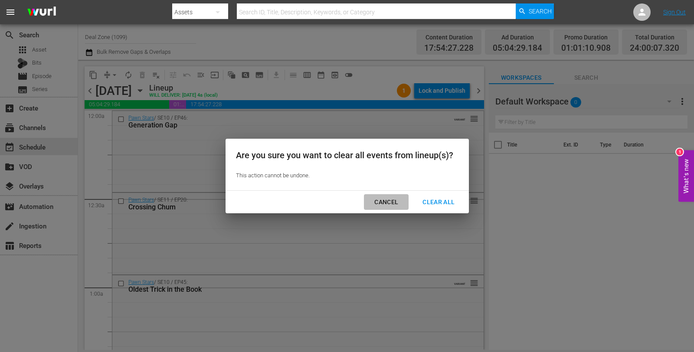
click at [386, 204] on div "Cancel" at bounding box center [386, 202] width 38 height 11
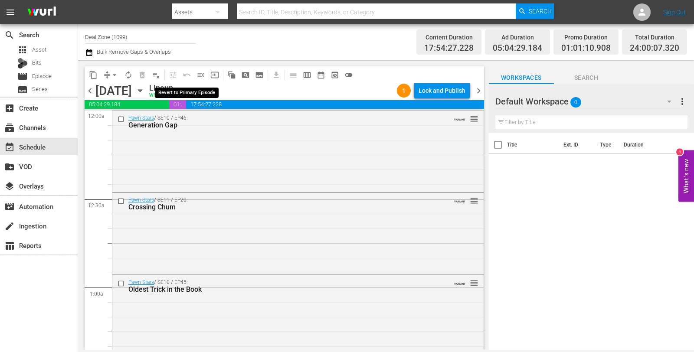
click at [189, 74] on span "undo_outined" at bounding box center [187, 75] width 14 height 14
click at [183, 75] on span "undo_outined" at bounding box center [187, 75] width 14 height 14
click at [128, 75] on span "autorenew_outlined" at bounding box center [128, 75] width 9 height 9
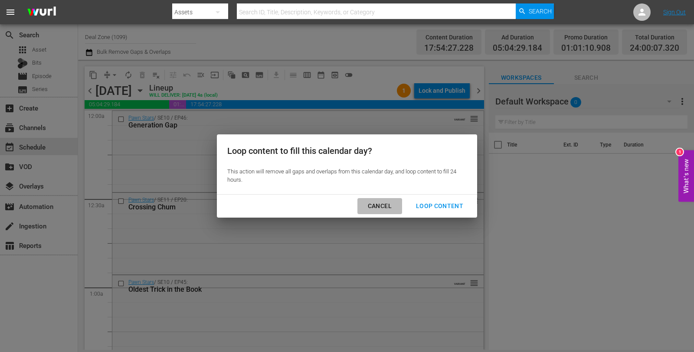
click at [380, 201] on div "Cancel" at bounding box center [380, 206] width 38 height 11
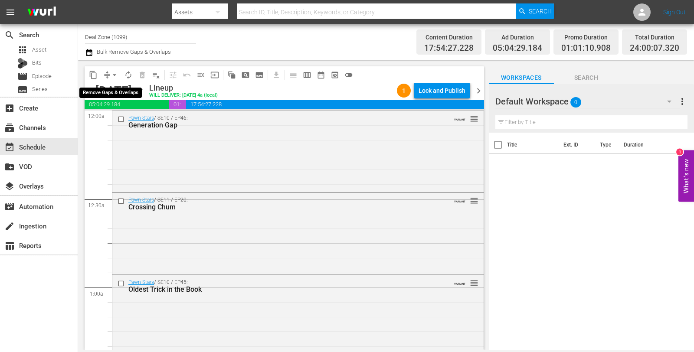
click at [112, 73] on span "arrow_drop_down" at bounding box center [114, 75] width 9 height 9
click at [109, 95] on li "Align to Midnight" at bounding box center [115, 92] width 72 height 14
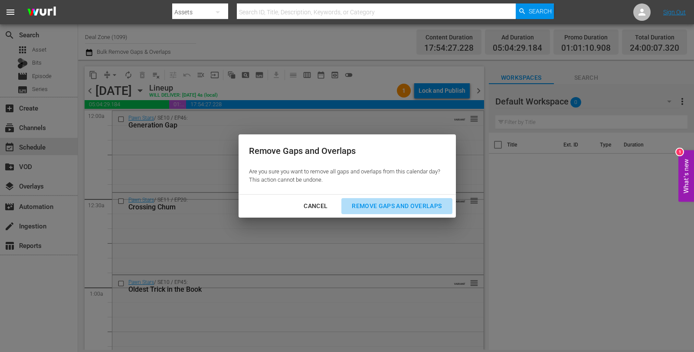
click at [385, 210] on div "Remove Gaps and Overlaps" at bounding box center [397, 206] width 104 height 11
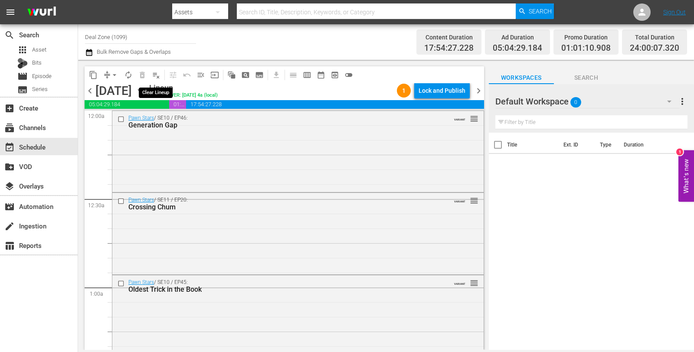
click at [154, 73] on span "playlist_remove_outlined" at bounding box center [156, 75] width 9 height 9
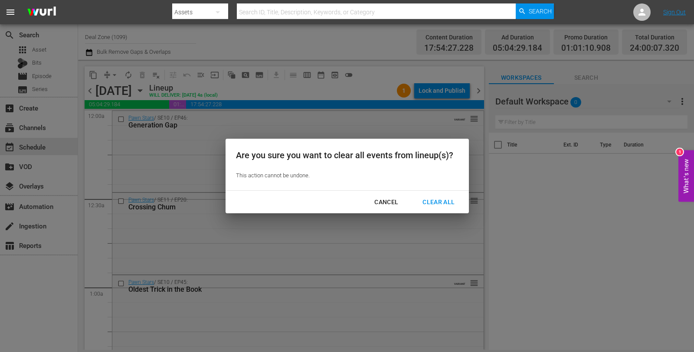
click at [434, 201] on div "Clear All" at bounding box center [438, 202] width 46 height 11
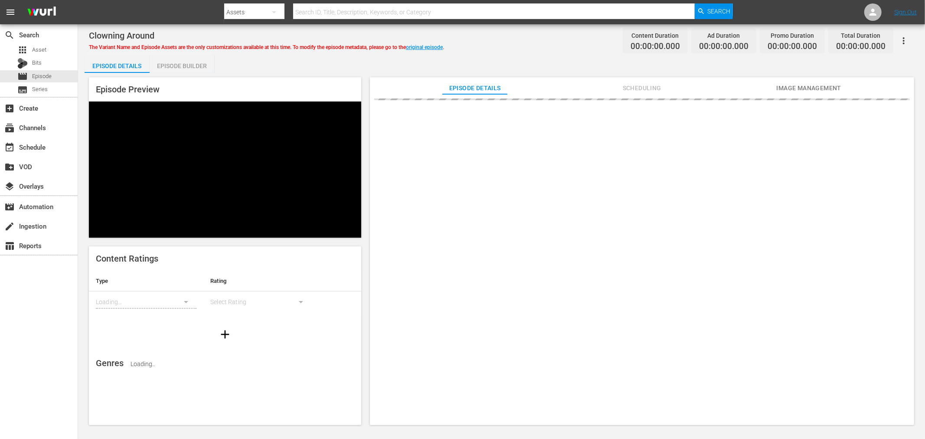
click at [188, 65] on div "Episode Builder" at bounding box center [182, 66] width 65 height 21
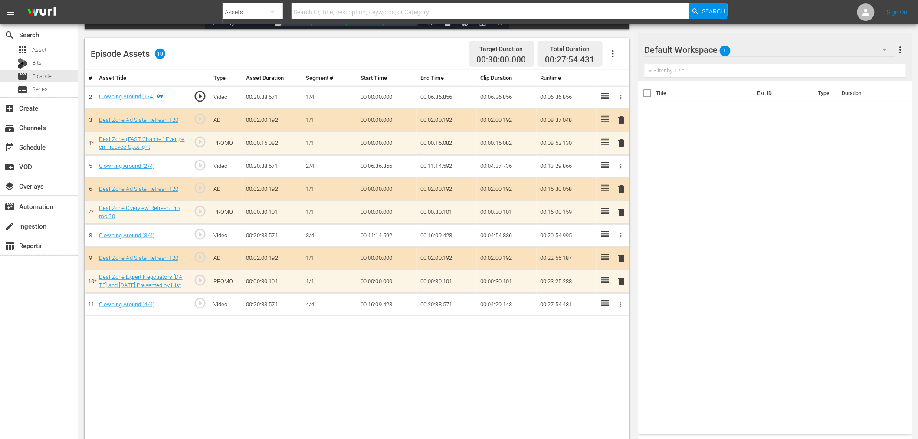
scroll to position [216, 0]
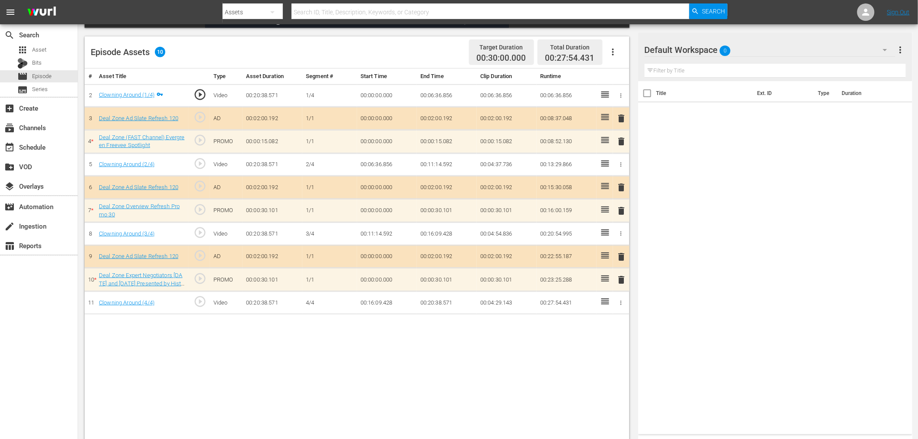
click at [626, 141] on span "delete" at bounding box center [621, 141] width 10 height 10
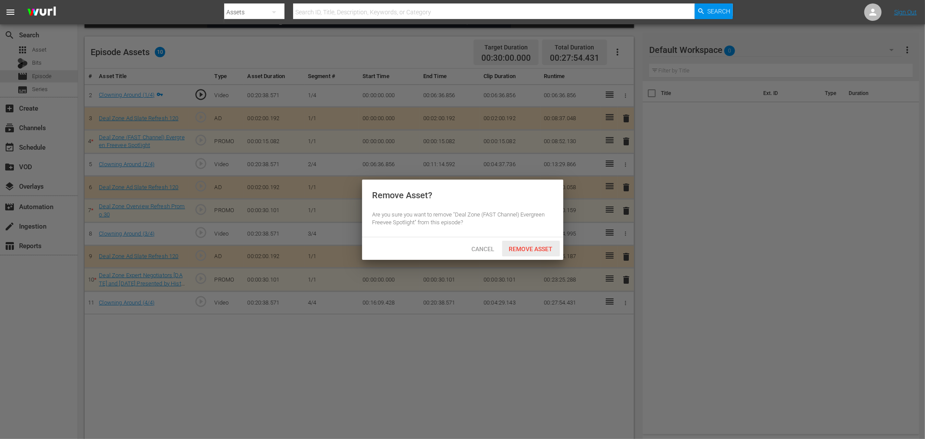
click at [526, 248] on span "Remove Asset" at bounding box center [531, 248] width 58 height 7
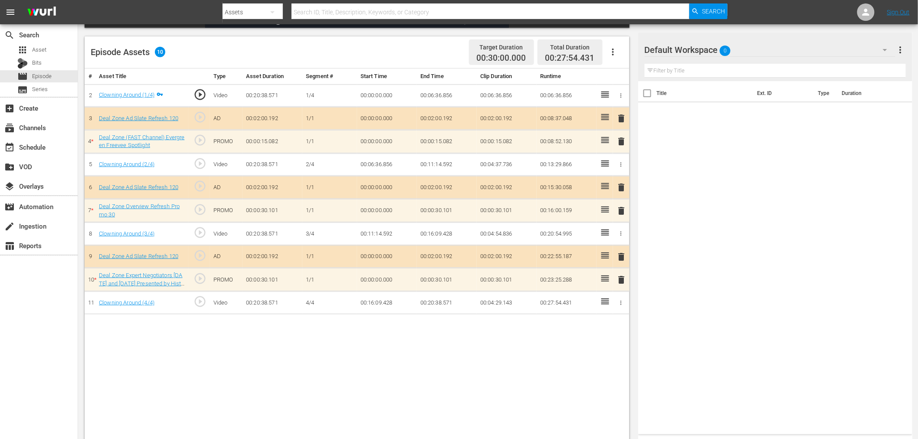
click at [766, 45] on div "Default Workspace 0" at bounding box center [769, 50] width 251 height 24
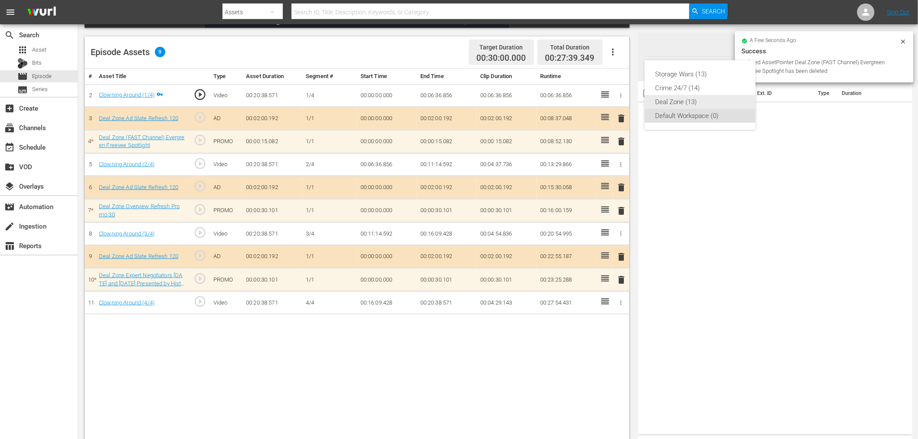
click at [702, 100] on div "Deal Zone (13)" at bounding box center [700, 102] width 90 height 14
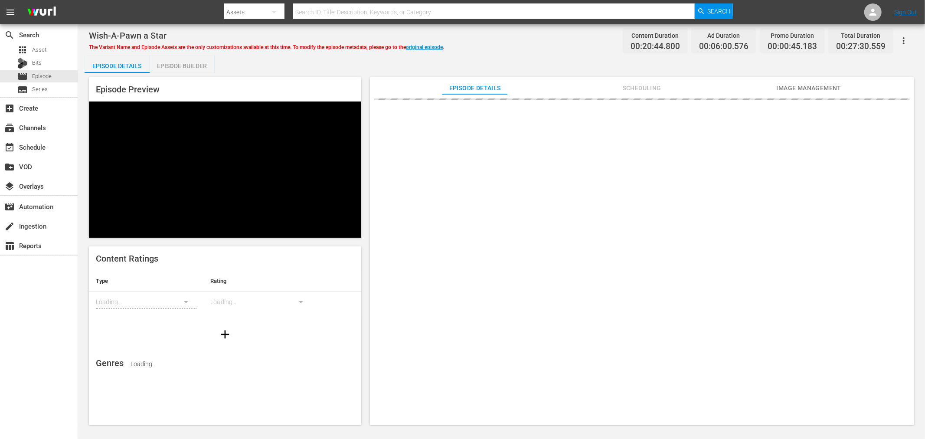
click at [191, 69] on div "Episode Builder" at bounding box center [182, 66] width 65 height 21
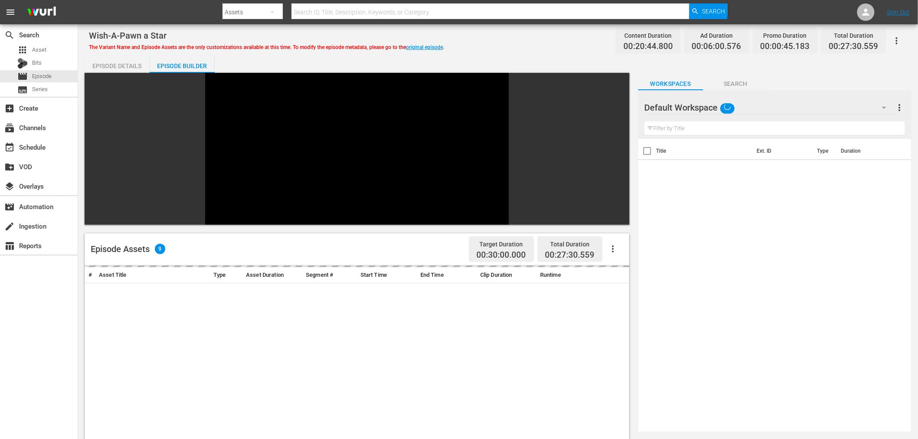
click at [817, 100] on div "Default Workspace" at bounding box center [769, 107] width 250 height 24
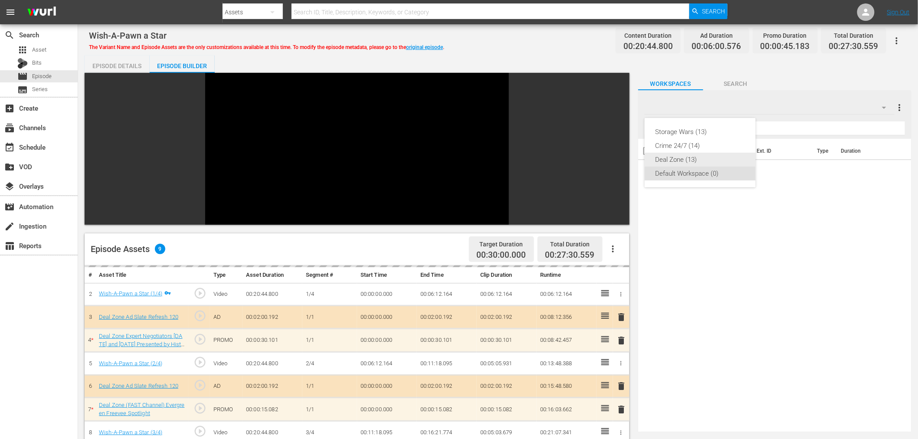
click at [685, 157] on div "Deal Zone (13)" at bounding box center [700, 160] width 90 height 14
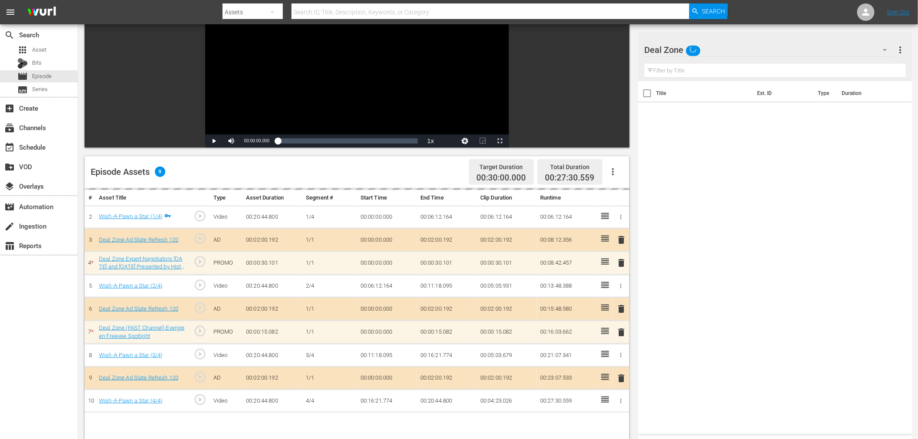
scroll to position [225, 0]
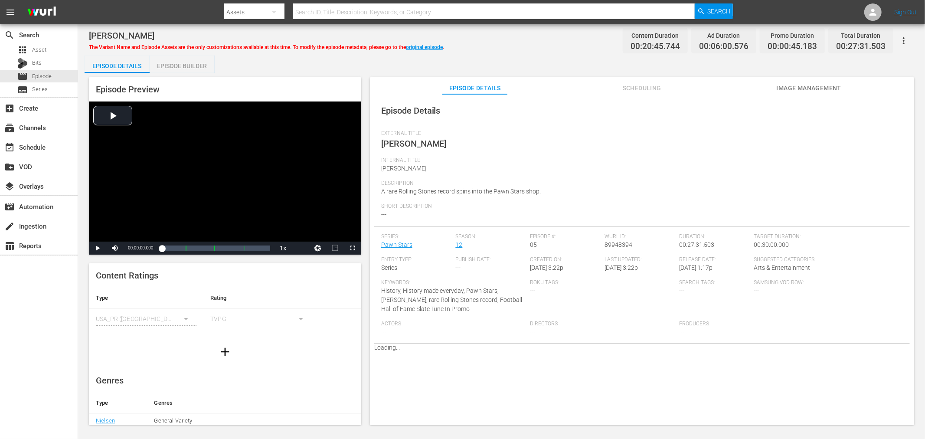
click at [206, 67] on div "Episode Builder" at bounding box center [182, 66] width 65 height 21
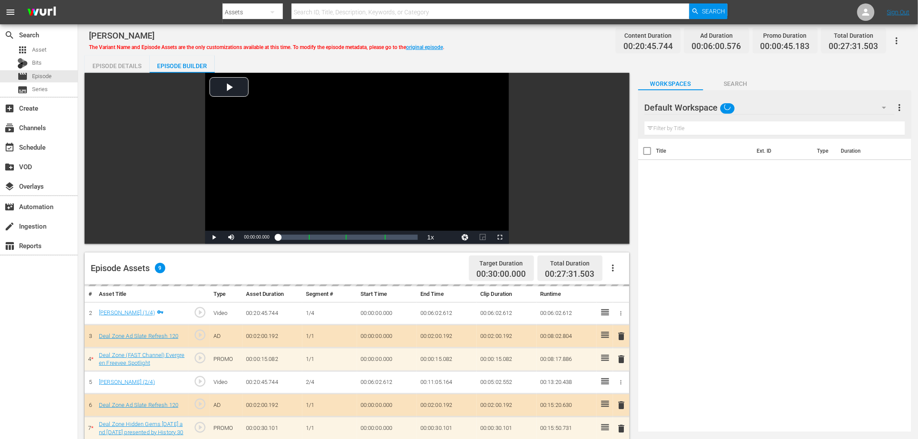
click at [807, 102] on div "Default Workspace" at bounding box center [769, 107] width 250 height 24
click at [696, 156] on div "Deal Zone (13)" at bounding box center [700, 160] width 90 height 14
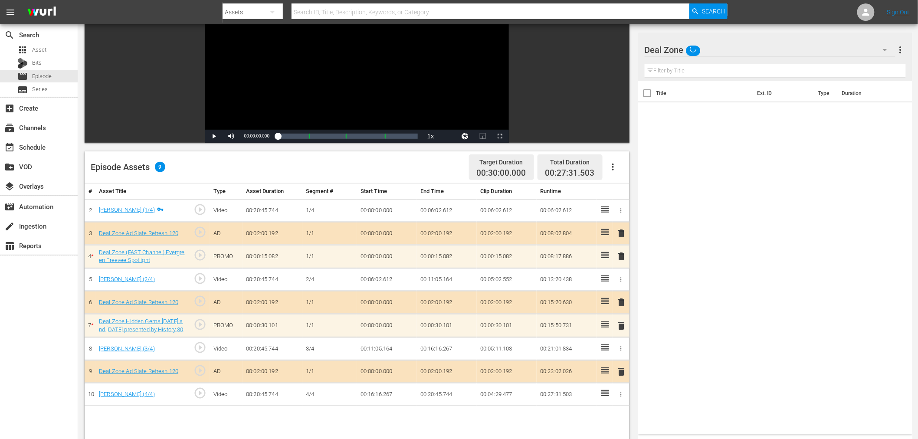
scroll to position [225, 0]
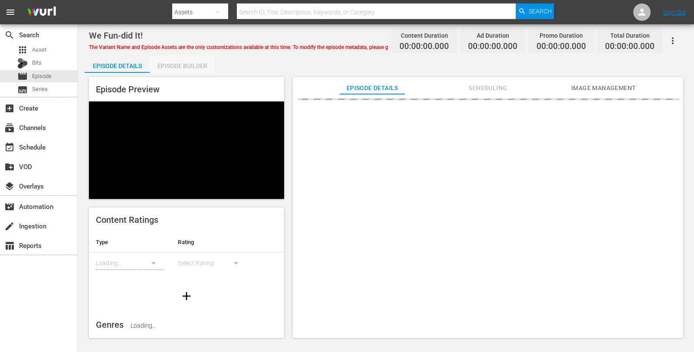
click at [174, 64] on div "Episode Builder" at bounding box center [182, 66] width 65 height 21
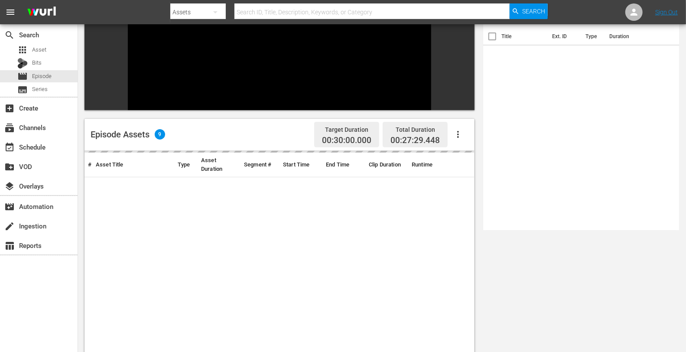
scroll to position [120, 0]
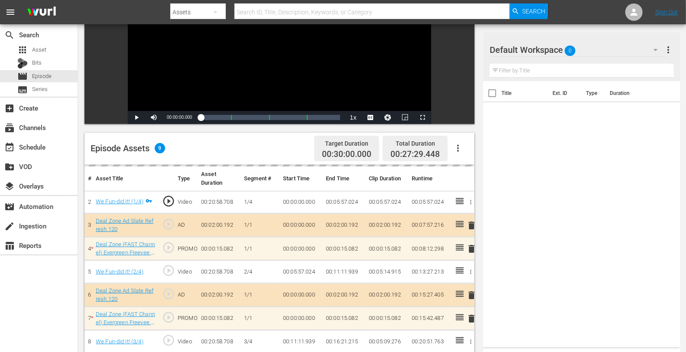
click at [591, 44] on div "Default Workspace 0" at bounding box center [578, 50] width 176 height 24
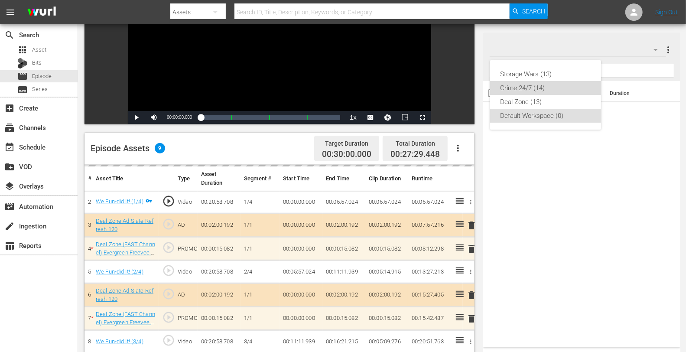
click at [545, 95] on div "Crime 24/7 (14)" at bounding box center [546, 88] width 90 height 14
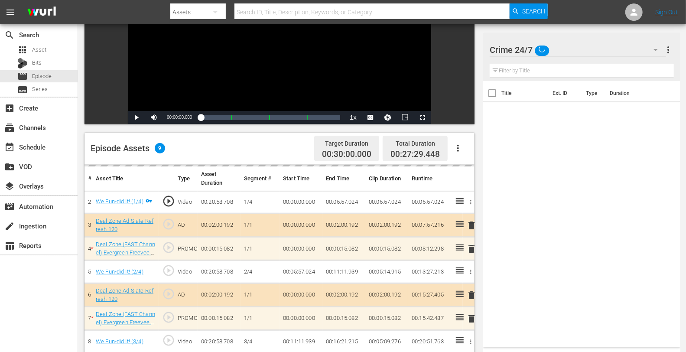
click at [554, 51] on div at bounding box center [526, 50] width 73 height 22
click at [568, 47] on input "Crime 24/7" at bounding box center [578, 49] width 176 height 21
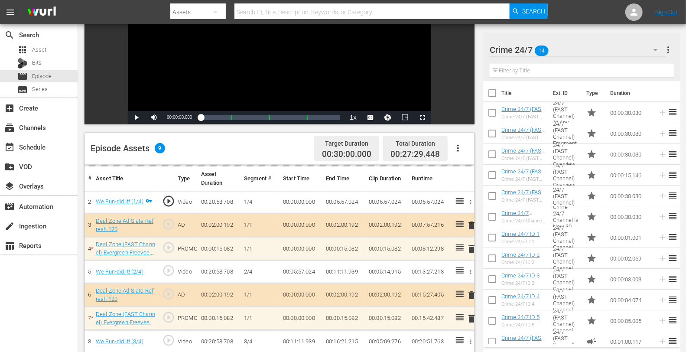
click at [624, 52] on div "Crime 24/7 14 Crime 24/7 more_vert Filter by Title" at bounding box center [581, 57] width 197 height 49
click at [624, 51] on button "button" at bounding box center [656, 49] width 21 height 21
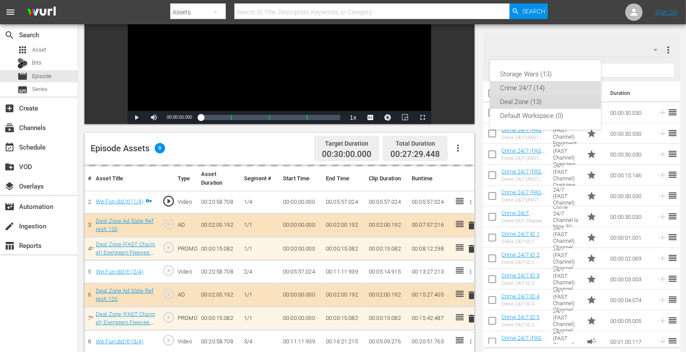
click at [542, 105] on div "Deal Zone (13)" at bounding box center [546, 102] width 90 height 14
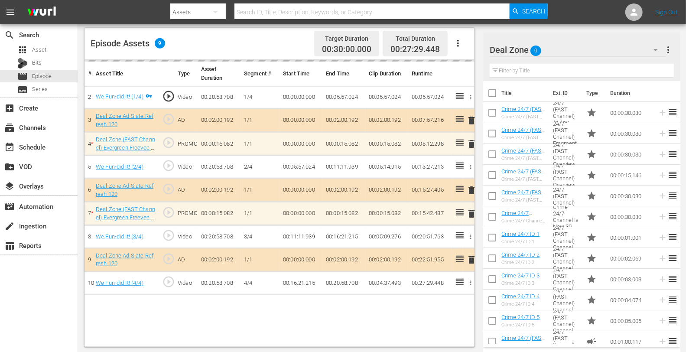
scroll to position [225, 0]
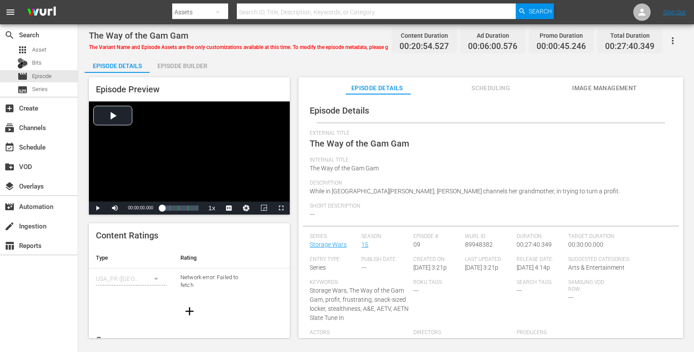
click at [173, 62] on div "Episode Builder" at bounding box center [182, 66] width 65 height 21
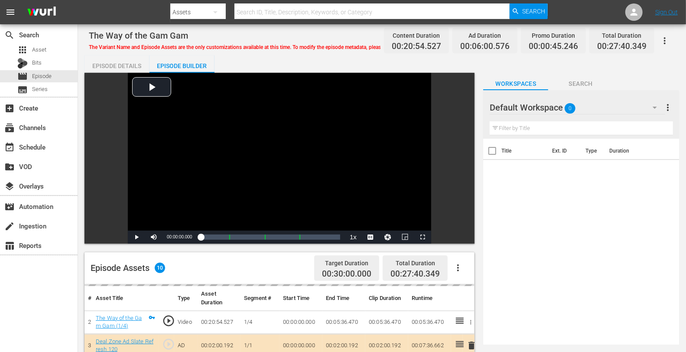
click at [619, 103] on div "Default Workspace 0" at bounding box center [578, 107] width 176 height 24
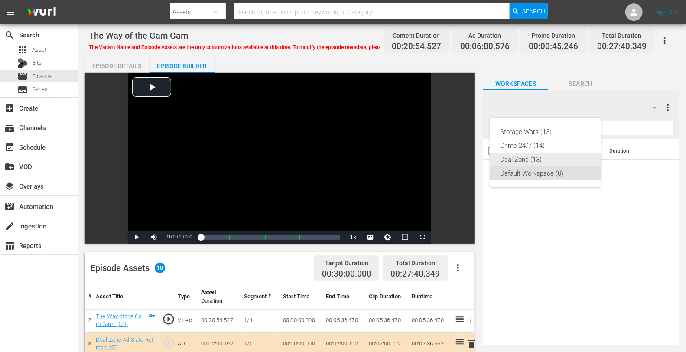
click at [532, 157] on div "Deal Zone (13)" at bounding box center [546, 160] width 90 height 14
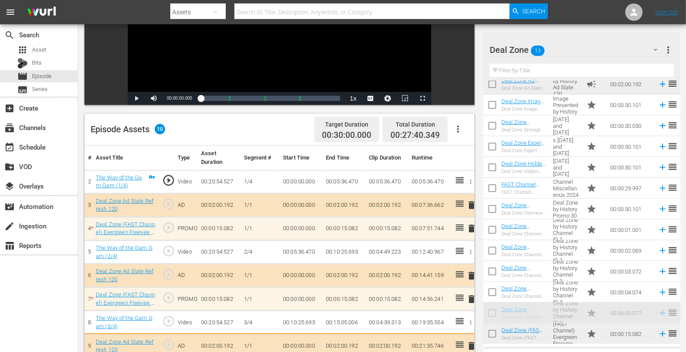
scroll to position [197, 0]
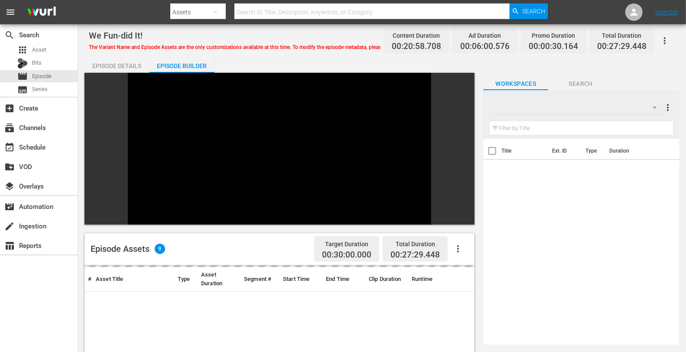
scroll to position [120, 0]
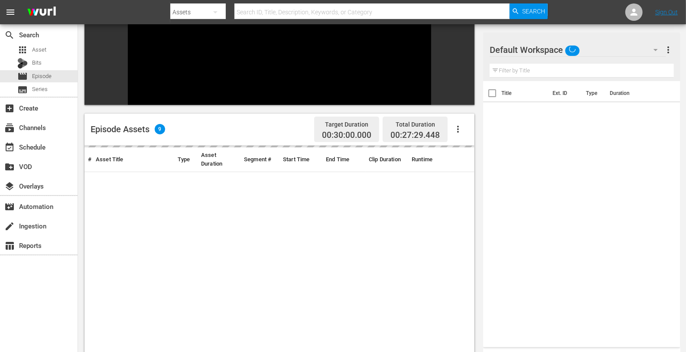
click at [610, 47] on div "Default Workspace" at bounding box center [578, 50] width 176 height 24
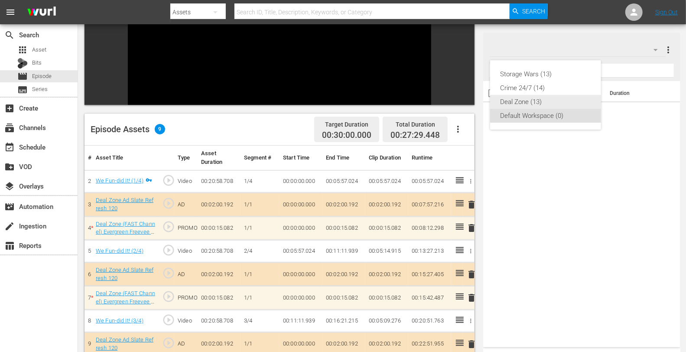
click at [534, 103] on div "Deal Zone (13)" at bounding box center [546, 102] width 90 height 14
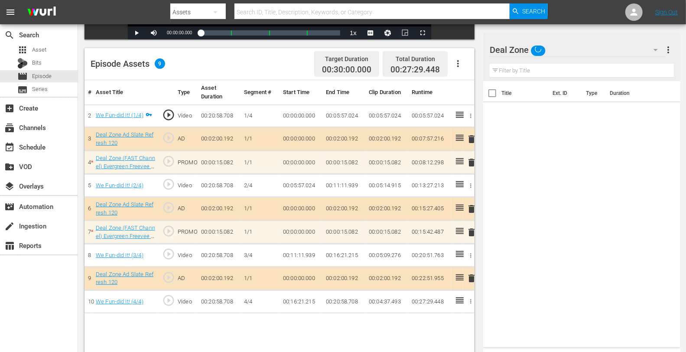
scroll to position [225, 0]
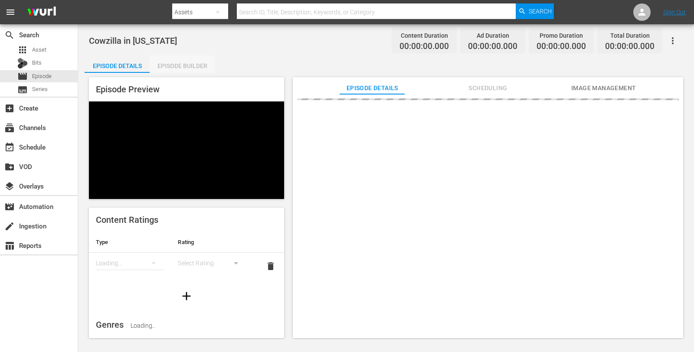
click at [192, 65] on div "Episode Builder" at bounding box center [182, 66] width 65 height 21
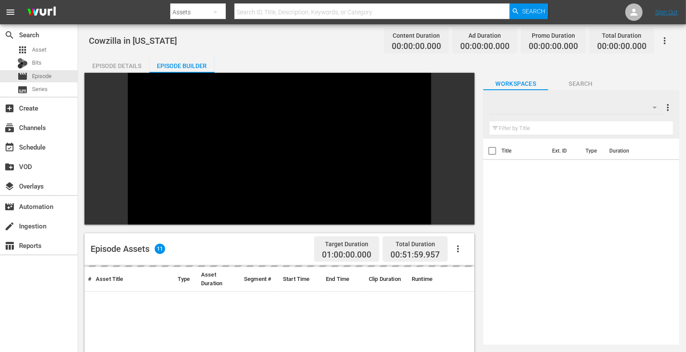
click at [585, 106] on div at bounding box center [578, 107] width 176 height 24
click at [616, 110] on div at bounding box center [343, 176] width 686 height 352
click at [614, 100] on div at bounding box center [578, 107] width 176 height 24
click at [593, 109] on div at bounding box center [343, 176] width 686 height 352
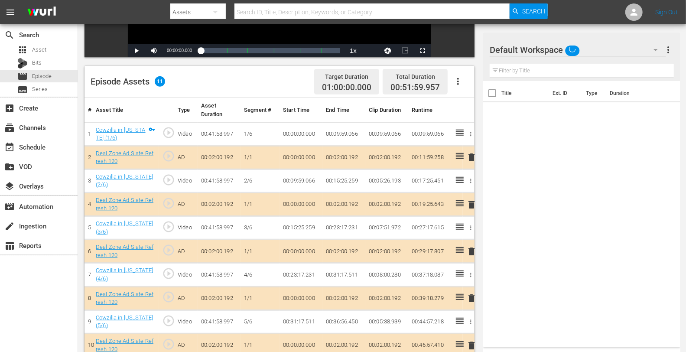
scroll to position [217, 0]
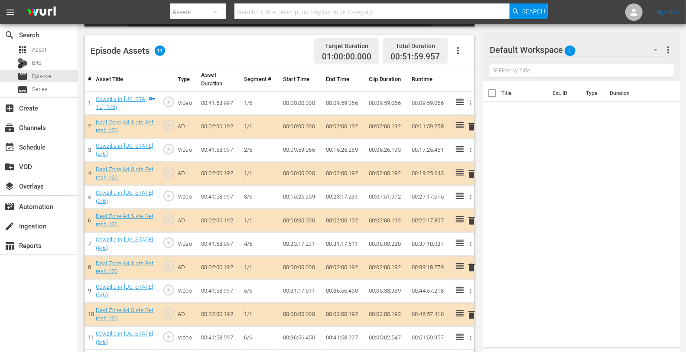
click at [471, 170] on span "delete" at bounding box center [472, 174] width 10 height 10
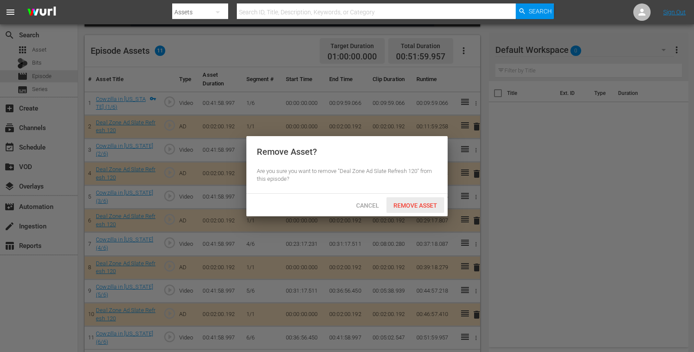
click at [412, 203] on span "Remove Asset" at bounding box center [415, 205] width 58 height 7
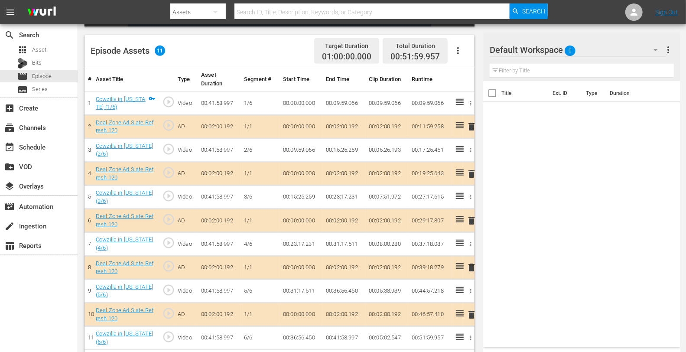
click at [590, 59] on div "Default Workspace 0" at bounding box center [578, 50] width 176 height 24
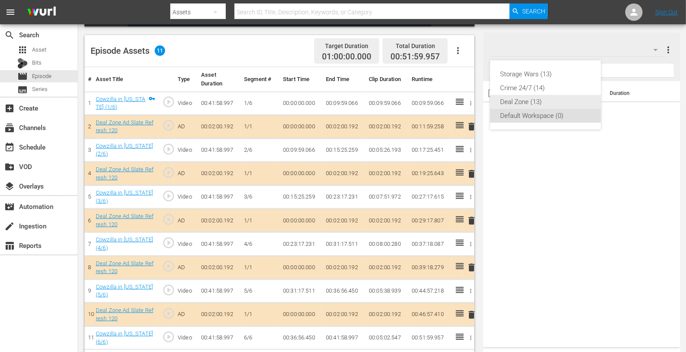
click at [533, 105] on div "Deal Zone (13)" at bounding box center [546, 102] width 90 height 14
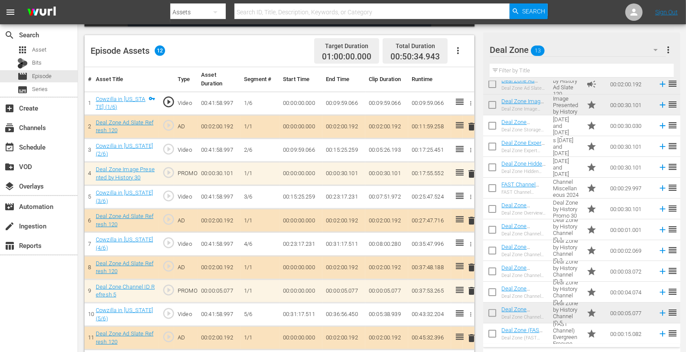
scroll to position [29, 0]
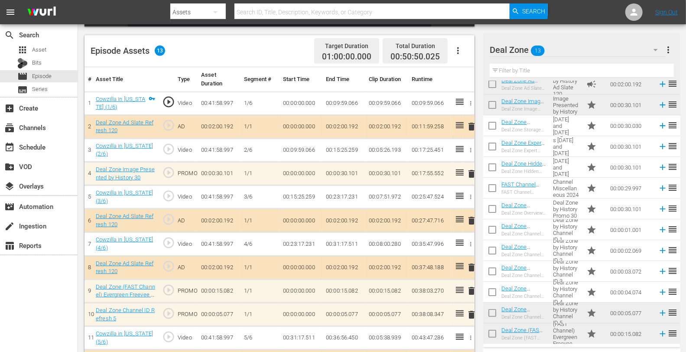
click at [470, 316] on span "delete" at bounding box center [472, 315] width 10 height 10
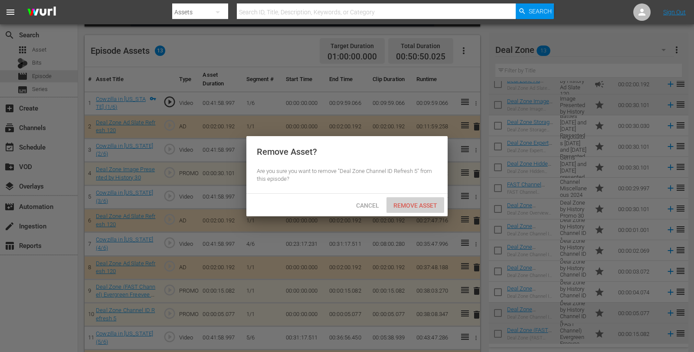
click at [402, 209] on div "Remove Asset" at bounding box center [415, 205] width 58 height 16
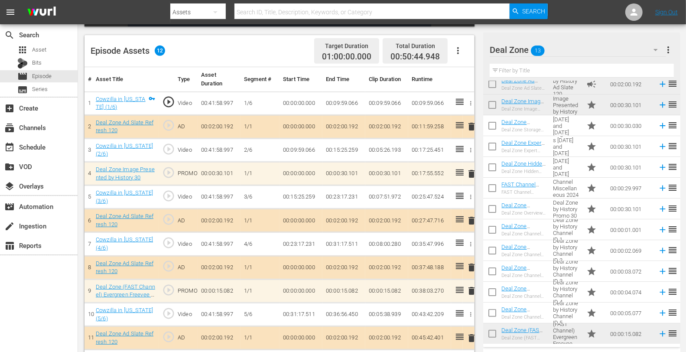
scroll to position [242, 0]
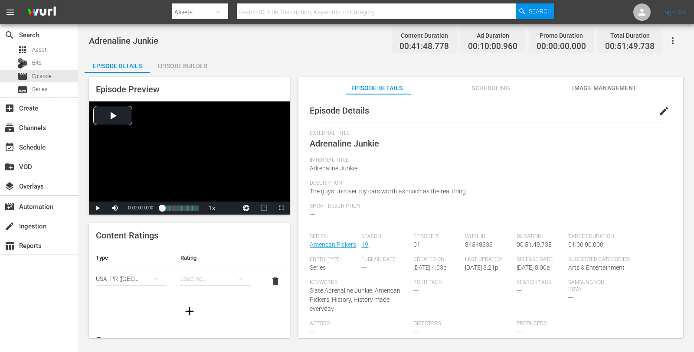
click at [189, 69] on div "Episode Builder" at bounding box center [182, 66] width 65 height 21
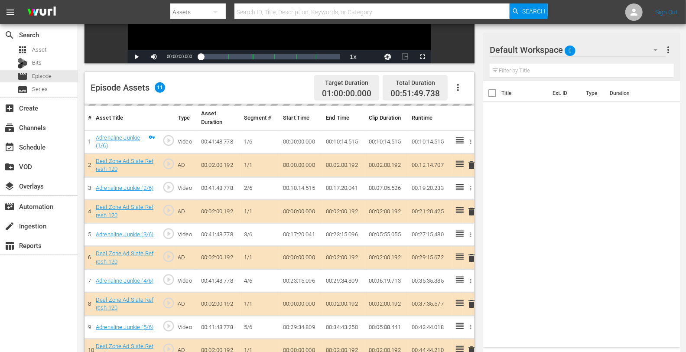
scroll to position [185, 0]
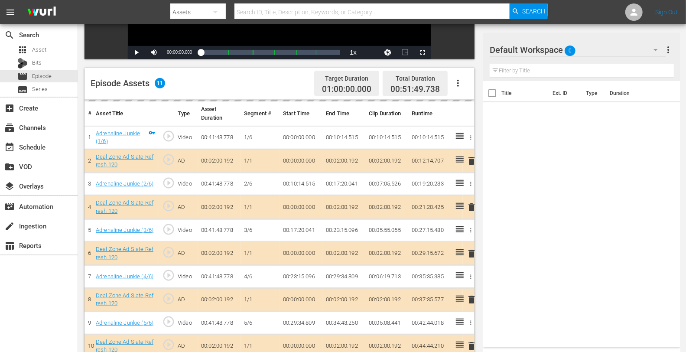
click at [473, 209] on td "delete" at bounding box center [469, 207] width 12 height 23
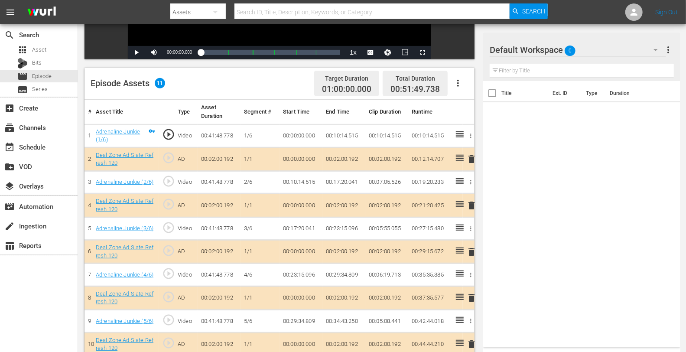
click at [471, 203] on span "delete" at bounding box center [472, 205] width 10 height 10
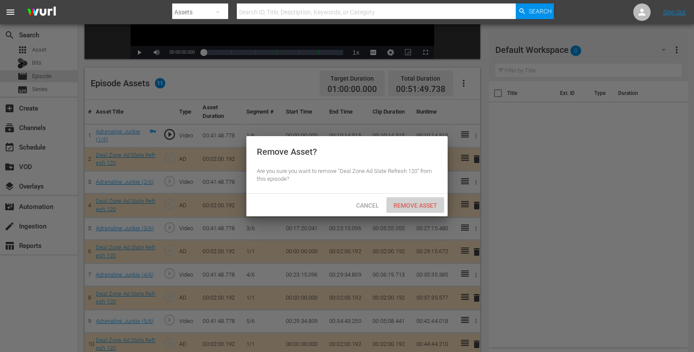
click at [428, 207] on span "Remove Asset" at bounding box center [415, 205] width 58 height 7
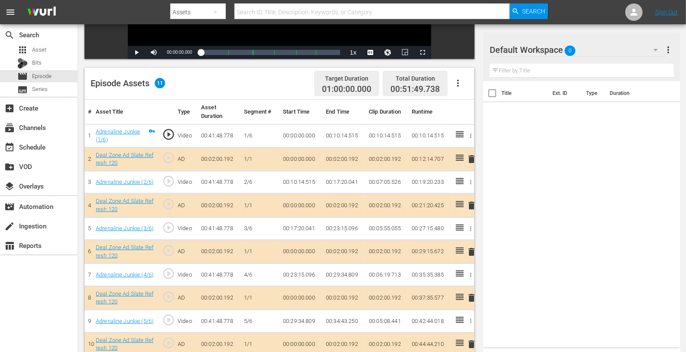
click at [591, 45] on div "Default Workspace 0" at bounding box center [578, 50] width 176 height 24
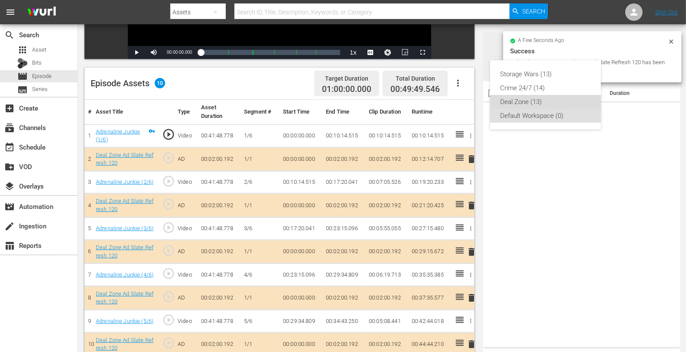
click at [528, 98] on div "Deal Zone (13)" at bounding box center [546, 102] width 90 height 14
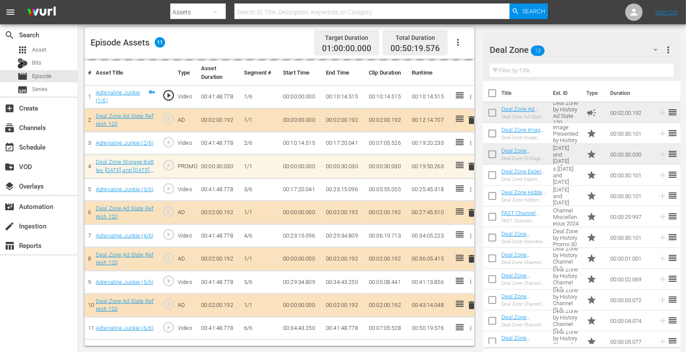
scroll to position [29, 0]
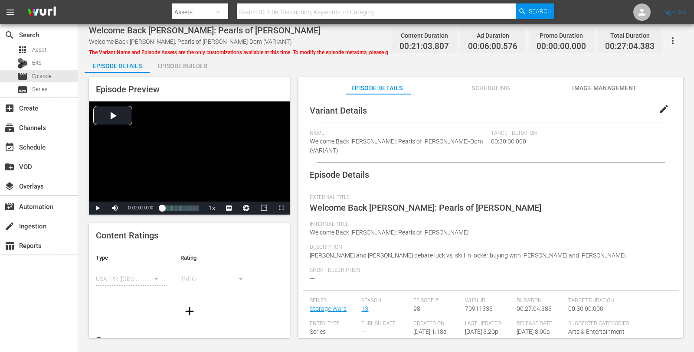
click at [185, 65] on div "Episode Builder" at bounding box center [182, 66] width 65 height 21
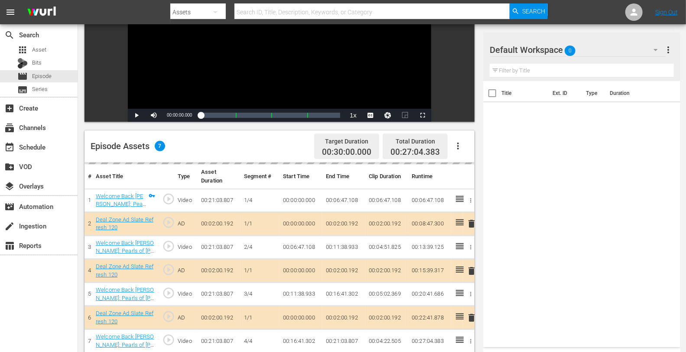
scroll to position [122, 0]
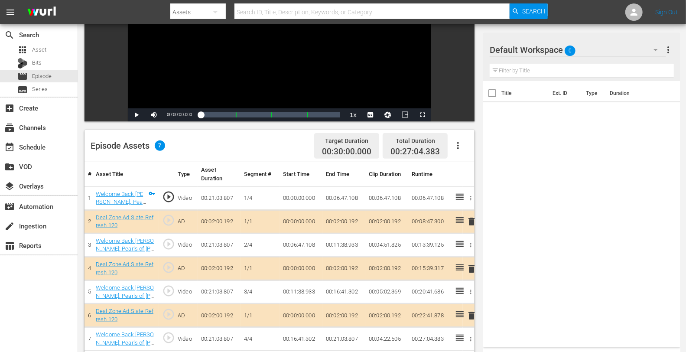
click at [470, 268] on span "delete" at bounding box center [472, 269] width 10 height 10
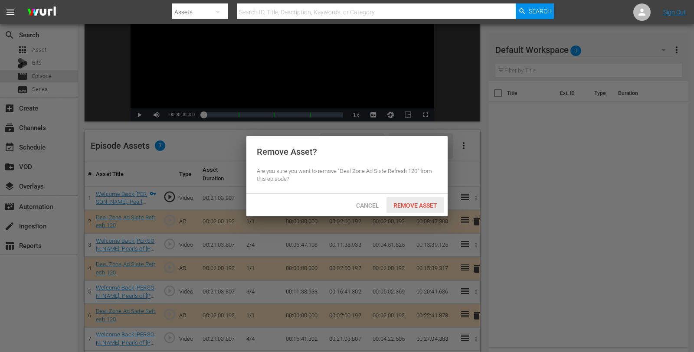
click at [402, 207] on span "Remove Asset" at bounding box center [415, 205] width 58 height 7
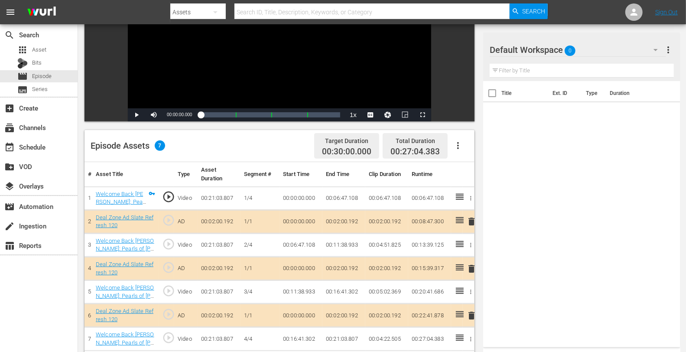
click at [610, 43] on div "Default Workspace 0" at bounding box center [578, 50] width 176 height 24
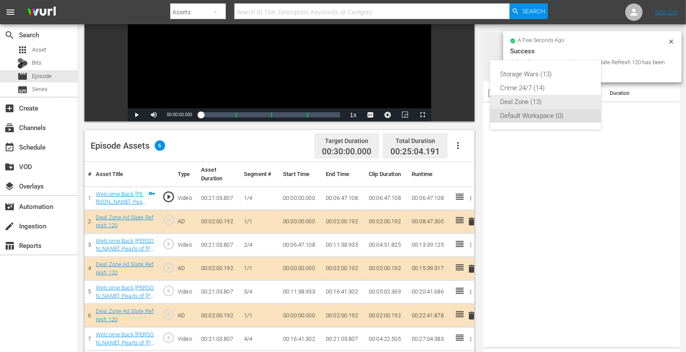
click at [522, 100] on div "Deal Zone (13)" at bounding box center [546, 102] width 90 height 14
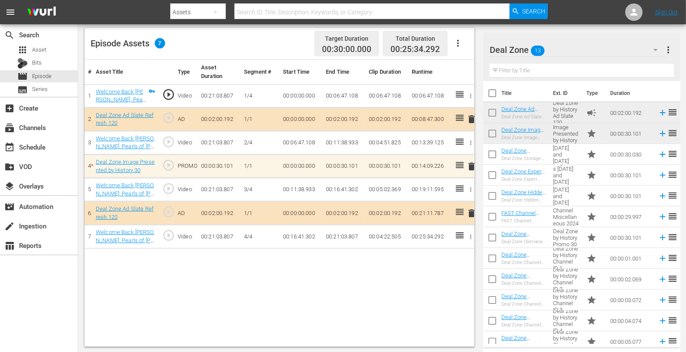
scroll to position [225, 0]
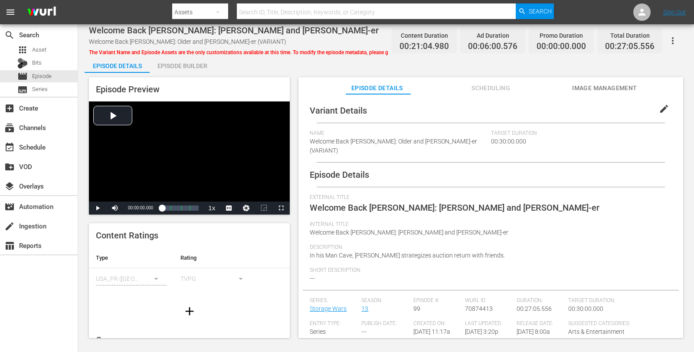
click at [172, 62] on div "Episode Builder" at bounding box center [182, 66] width 65 height 21
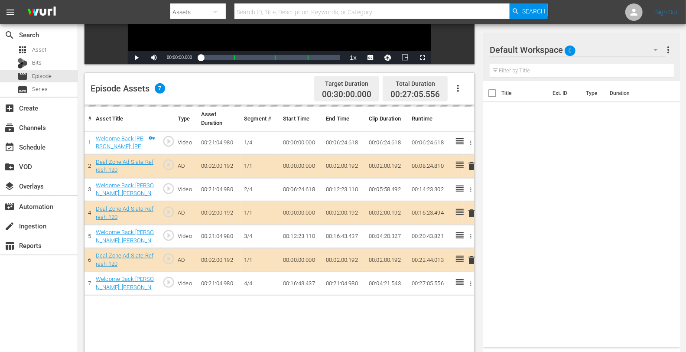
scroll to position [184, 0]
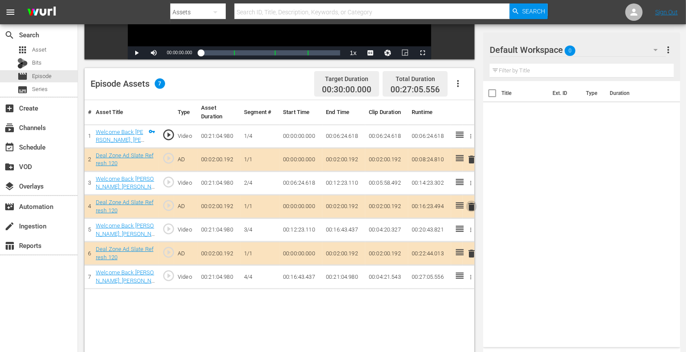
click at [472, 204] on span "delete" at bounding box center [472, 207] width 10 height 10
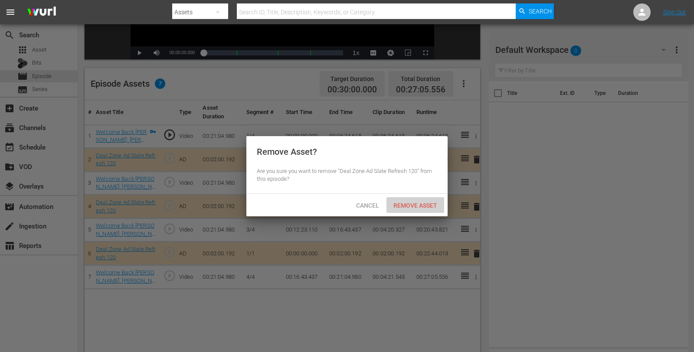
click at [434, 200] on div "Remove Asset" at bounding box center [415, 205] width 58 height 16
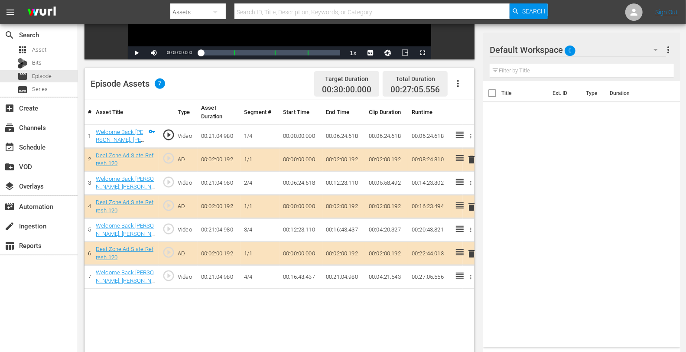
click at [591, 54] on div "Default Workspace 0" at bounding box center [578, 50] width 176 height 24
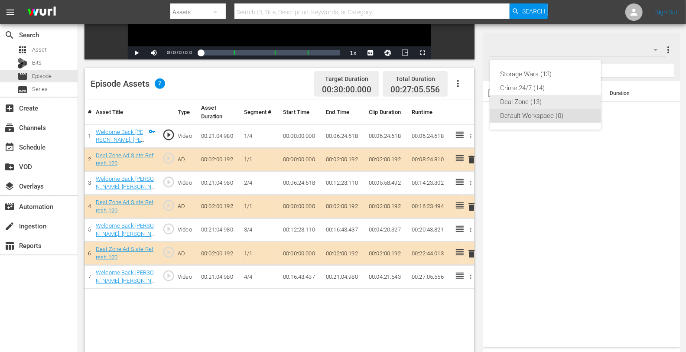
click at [519, 102] on div "Deal Zone (13)" at bounding box center [546, 102] width 90 height 14
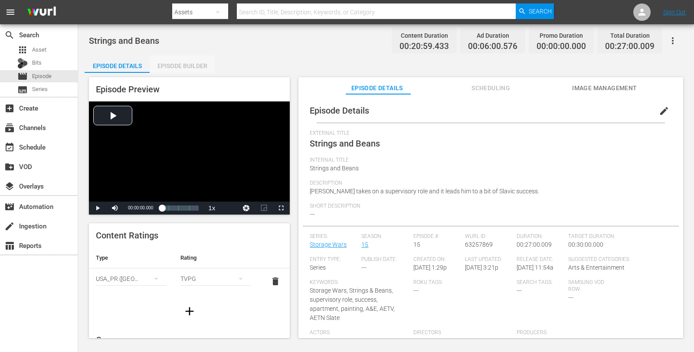
click at [183, 62] on div "Episode Builder" at bounding box center [182, 66] width 65 height 21
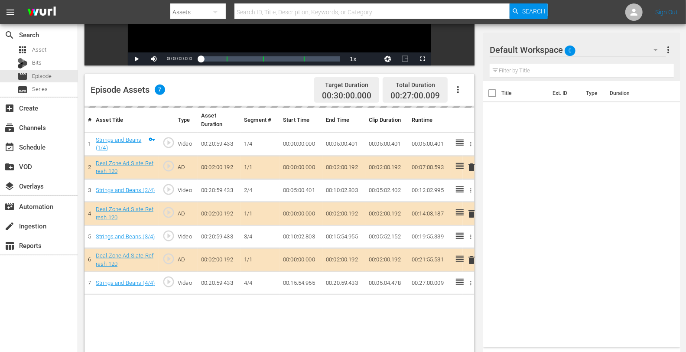
scroll to position [205, 0]
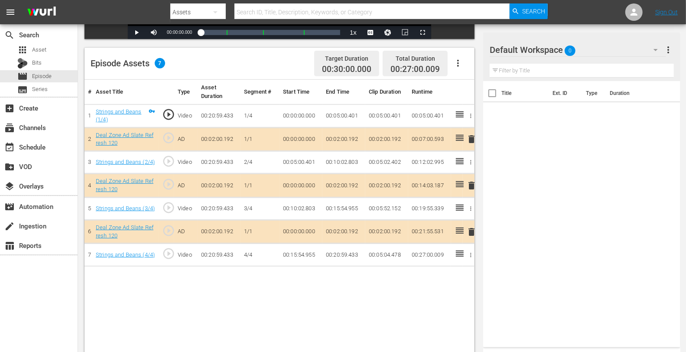
click at [470, 185] on span "delete" at bounding box center [472, 185] width 10 height 10
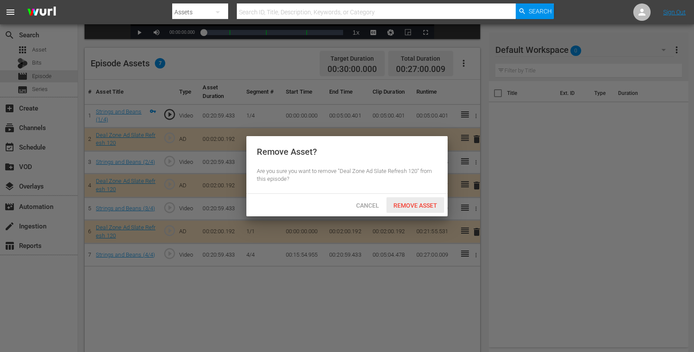
click at [417, 204] on span "Remove Asset" at bounding box center [415, 205] width 58 height 7
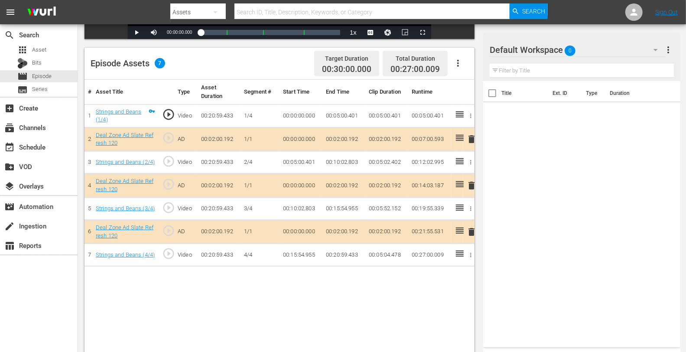
click at [591, 52] on div "Default Workspace 0" at bounding box center [578, 50] width 176 height 24
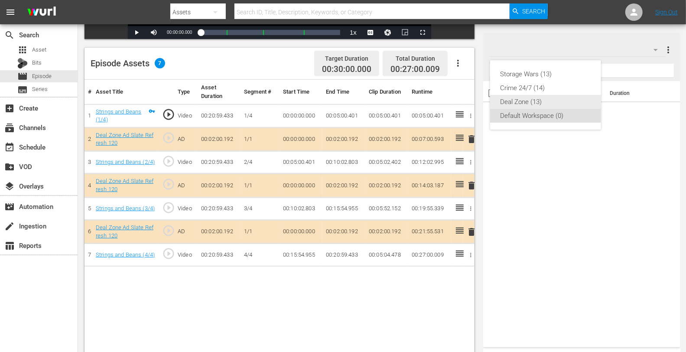
click at [525, 98] on div "Deal Zone (13)" at bounding box center [546, 102] width 90 height 14
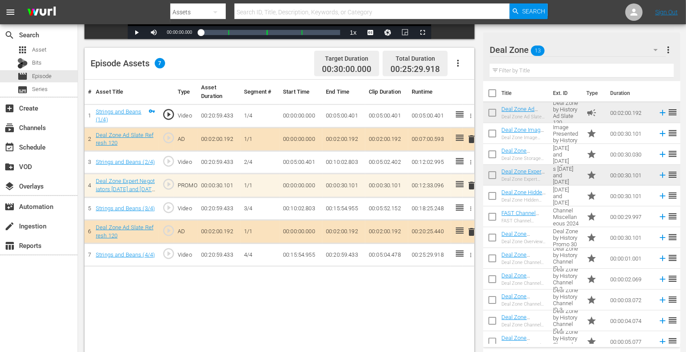
scroll to position [29, 0]
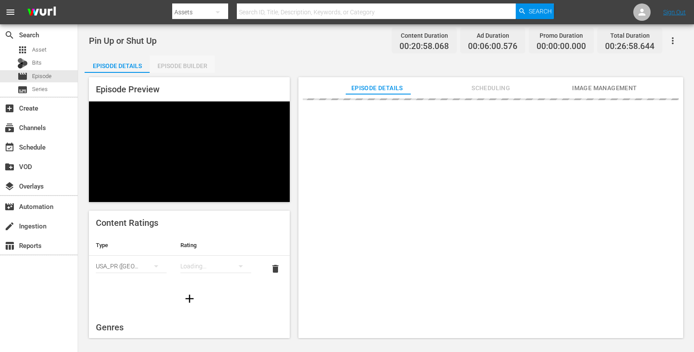
click at [190, 61] on div "Episode Builder" at bounding box center [182, 66] width 65 height 21
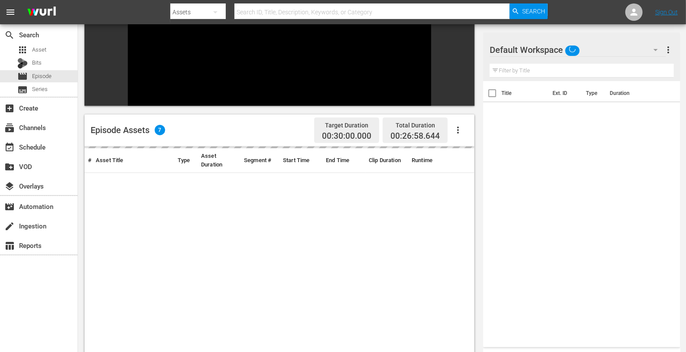
scroll to position [120, 0]
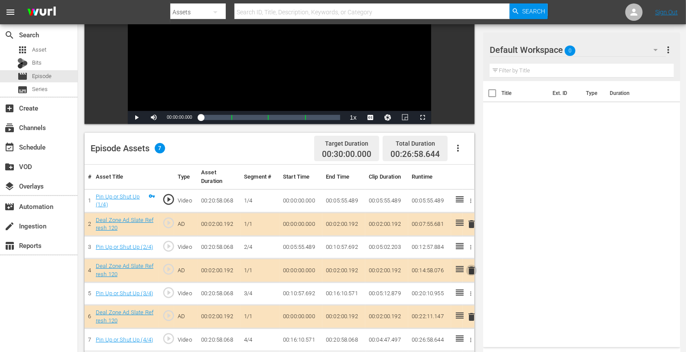
click at [470, 268] on span "delete" at bounding box center [472, 270] width 10 height 10
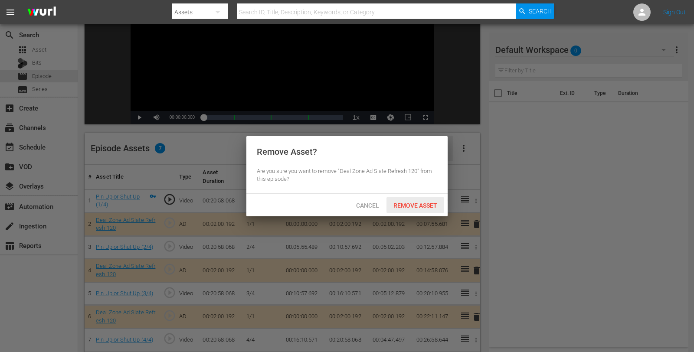
click at [411, 200] on div "Remove Asset" at bounding box center [415, 205] width 58 height 16
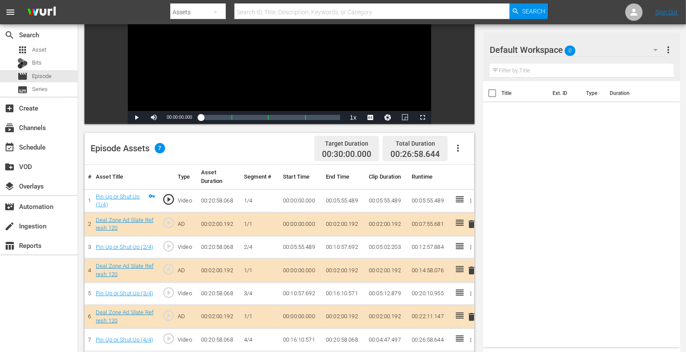
click at [621, 43] on div "Default Workspace 0" at bounding box center [578, 50] width 176 height 24
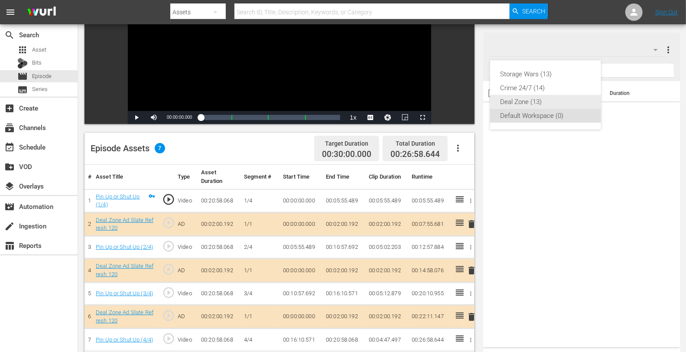
click at [523, 101] on div "Deal Zone (13)" at bounding box center [546, 102] width 90 height 14
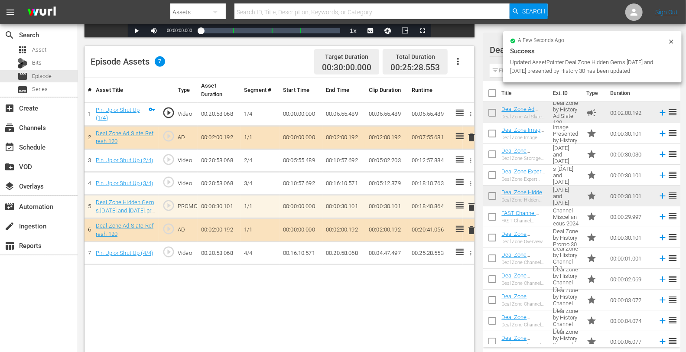
scroll to position [29, 0]
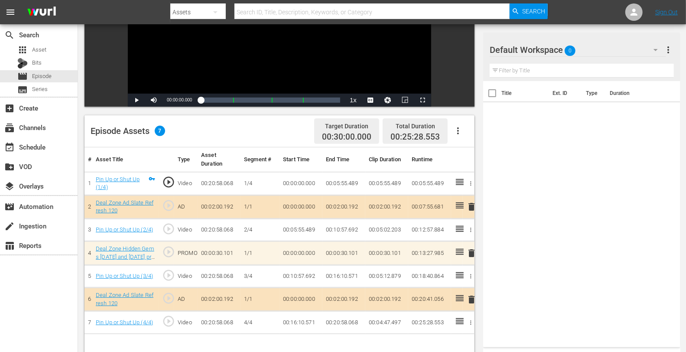
scroll to position [225, 0]
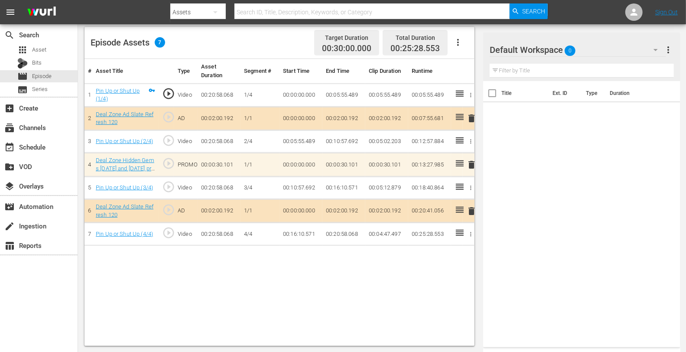
click at [577, 52] on div "Default Workspace 0" at bounding box center [578, 50] width 176 height 24
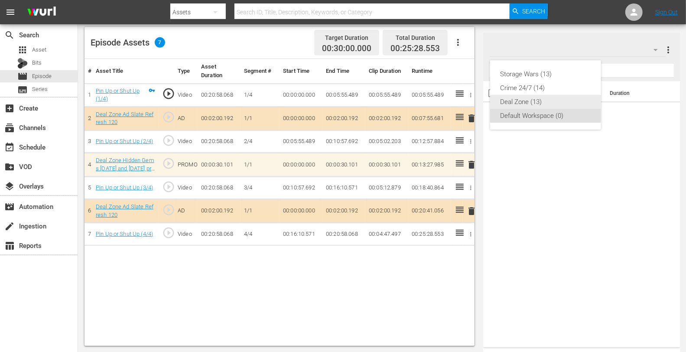
click at [517, 103] on div "Deal Zone (13)" at bounding box center [546, 102] width 90 height 14
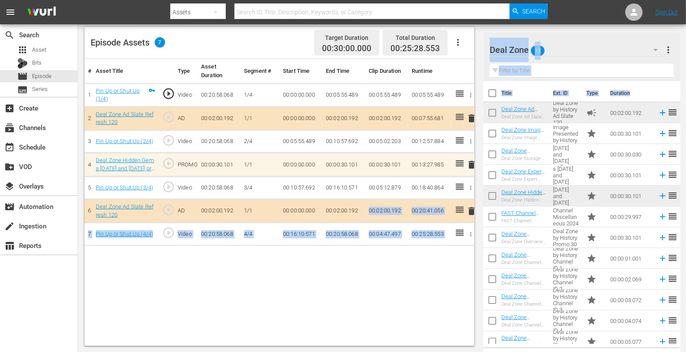
drag, startPoint x: 610, startPoint y: 344, endPoint x: 369, endPoint y: 217, distance: 272.1
click at [369, 217] on div "Video Player is loading. Play Video Play Mute Current Time 00:00:00.000 / Durat…" at bounding box center [382, 96] width 595 height 499
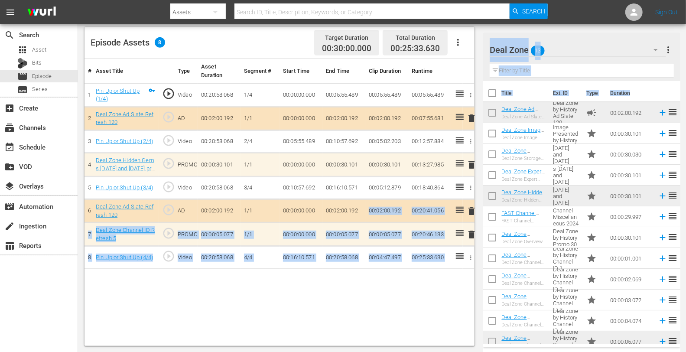
click at [400, 289] on div "# Asset Title Type Asset Duration Segment # Start Time End Time Clip Duration R…" at bounding box center [280, 202] width 390 height 287
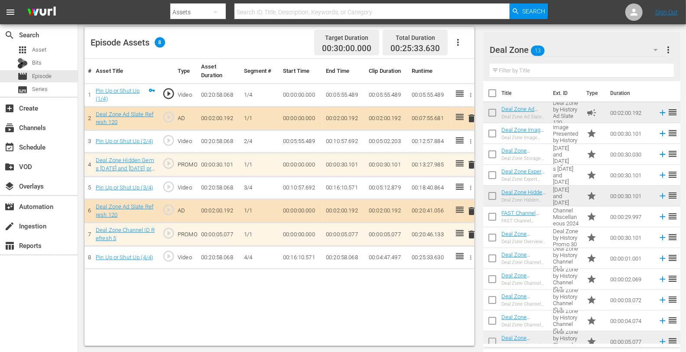
click at [471, 233] on span "delete" at bounding box center [472, 234] width 10 height 10
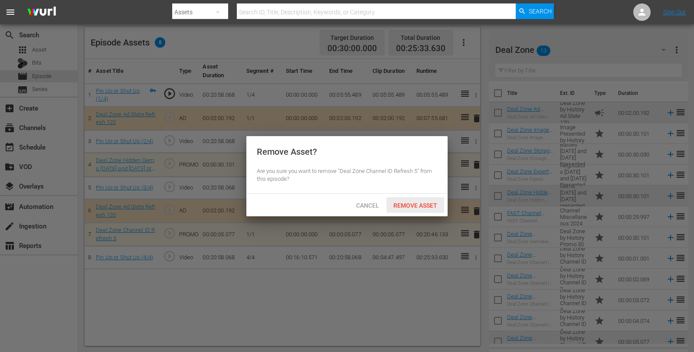
click at [419, 210] on div "Remove Asset" at bounding box center [415, 205] width 58 height 16
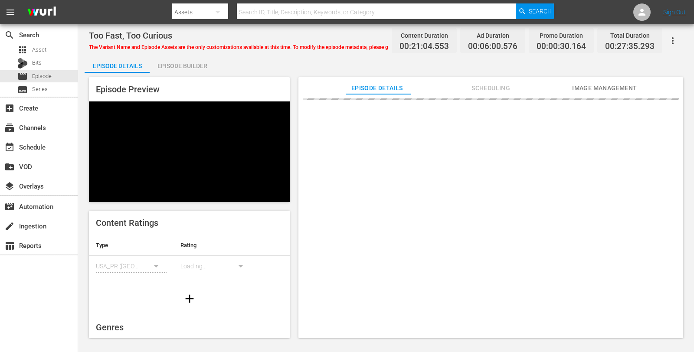
click at [199, 71] on div "Episode Builder" at bounding box center [182, 66] width 65 height 21
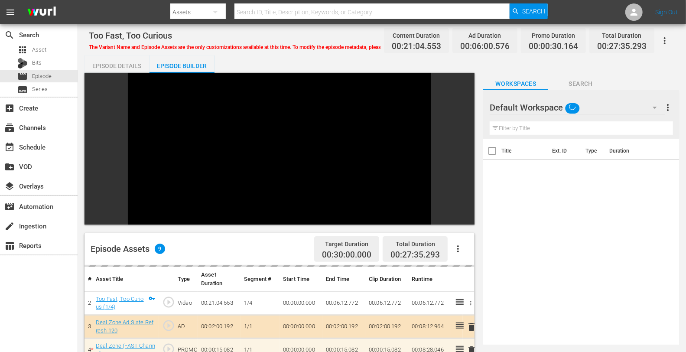
scroll to position [120, 0]
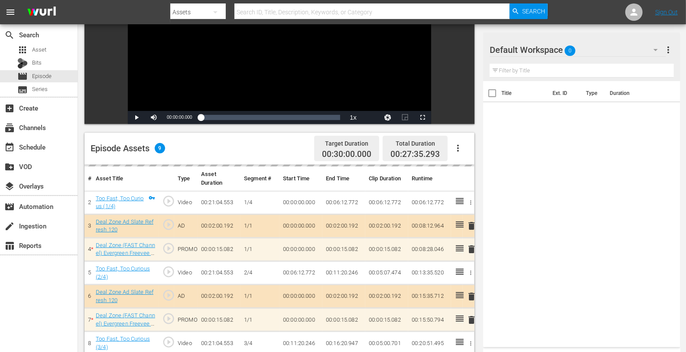
click at [601, 54] on div "Default Workspace 0" at bounding box center [578, 50] width 176 height 24
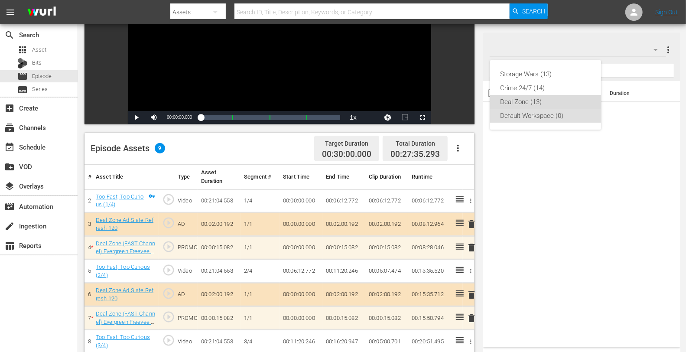
click at [526, 97] on div "Deal Zone (13)" at bounding box center [546, 102] width 90 height 14
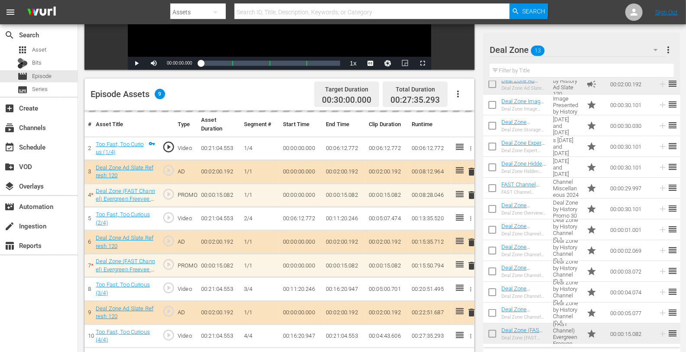
scroll to position [225, 0]
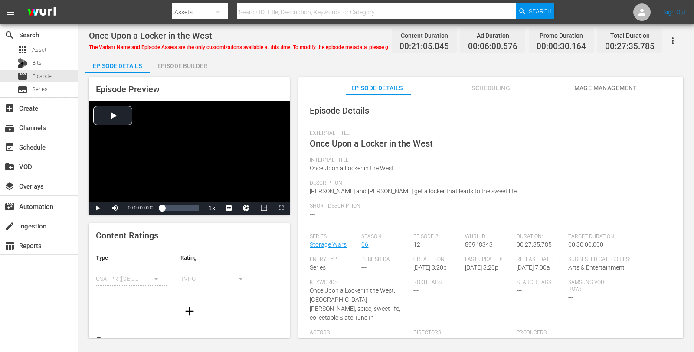
click at [170, 69] on div "Episode Builder" at bounding box center [182, 66] width 65 height 21
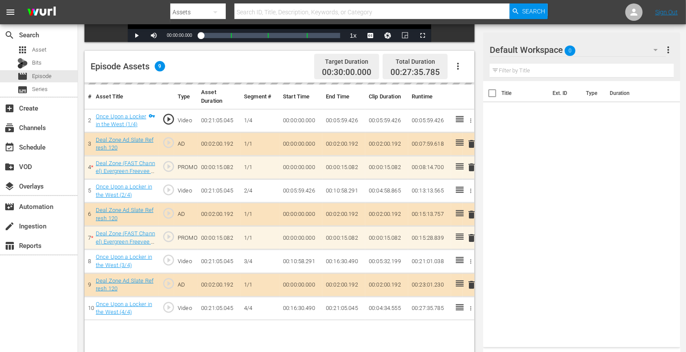
scroll to position [225, 0]
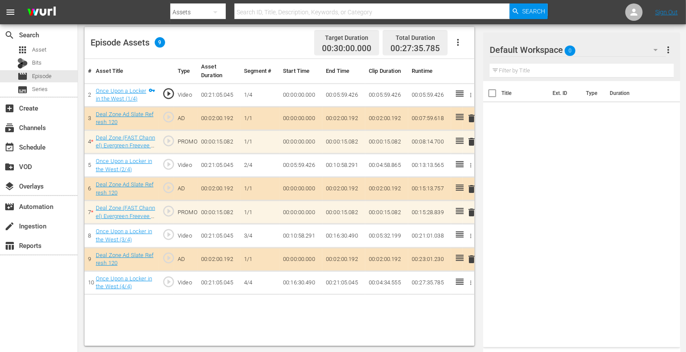
click at [593, 57] on div "Default Workspace 0" at bounding box center [578, 50] width 176 height 24
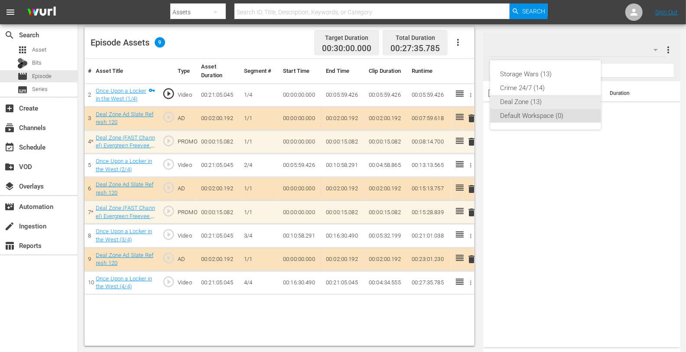
click at [527, 104] on div "Deal Zone (13)" at bounding box center [546, 102] width 90 height 14
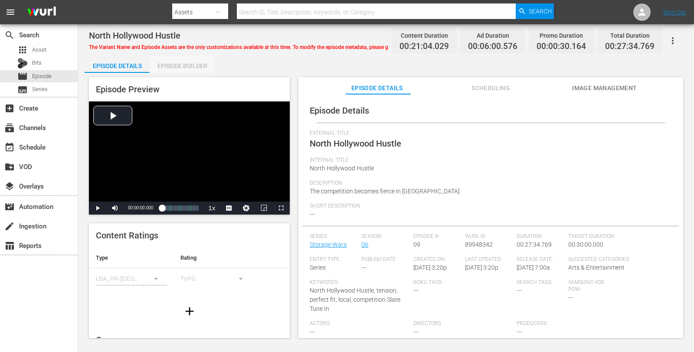
click at [191, 65] on div "Episode Builder" at bounding box center [182, 66] width 65 height 21
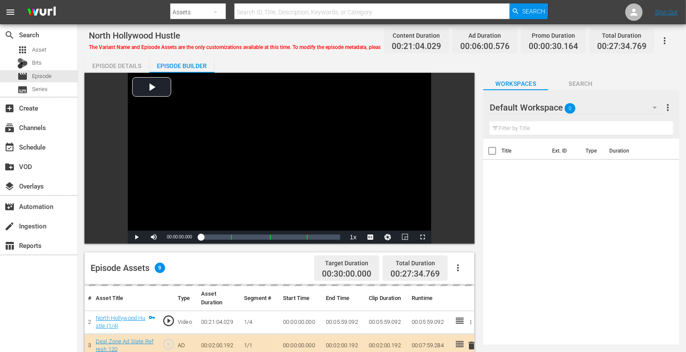
click at [601, 118] on div "Default Workspace 0" at bounding box center [578, 107] width 176 height 24
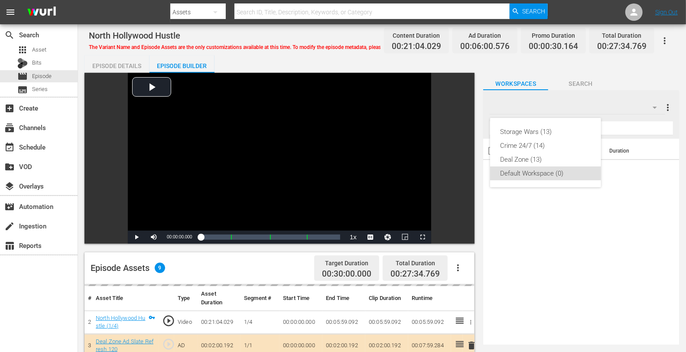
click at [595, 104] on div "Storage Wars (13) Crime 24/7 (14) Deal Zone (13) Default Workspace (0)" at bounding box center [343, 176] width 686 height 352
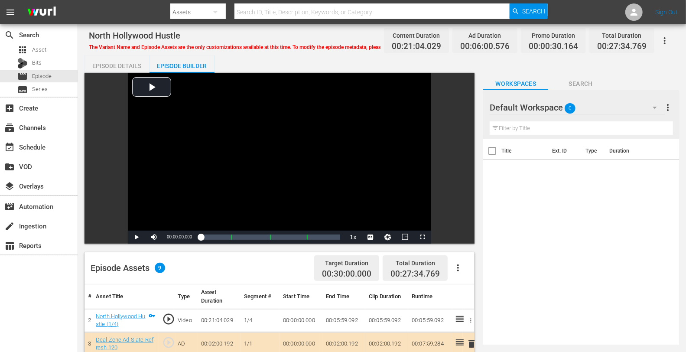
click at [580, 105] on div "Default Workspace 0" at bounding box center [578, 107] width 176 height 24
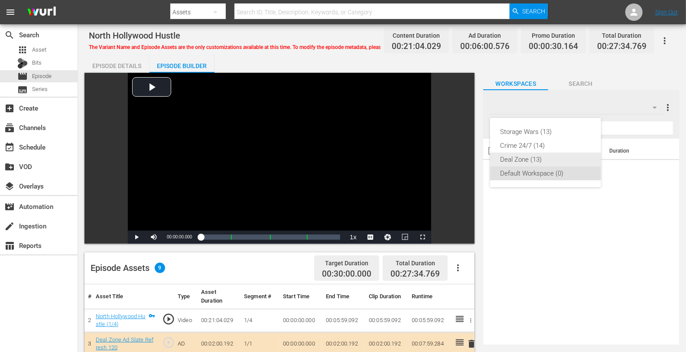
click at [517, 159] on div "Deal Zone (13)" at bounding box center [546, 160] width 90 height 14
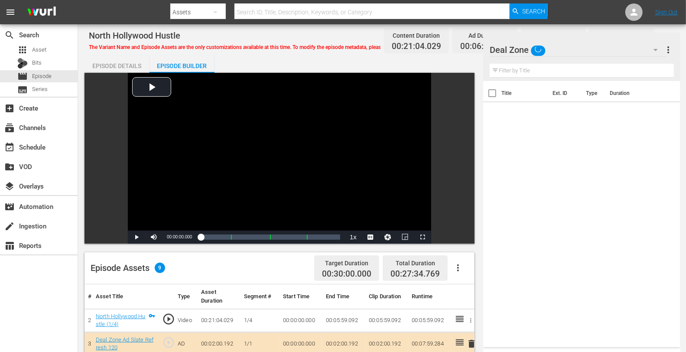
scroll to position [225, 0]
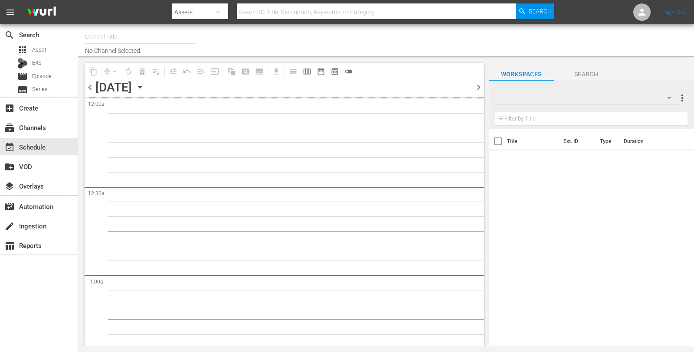
type input "Deal Zone (1099)"
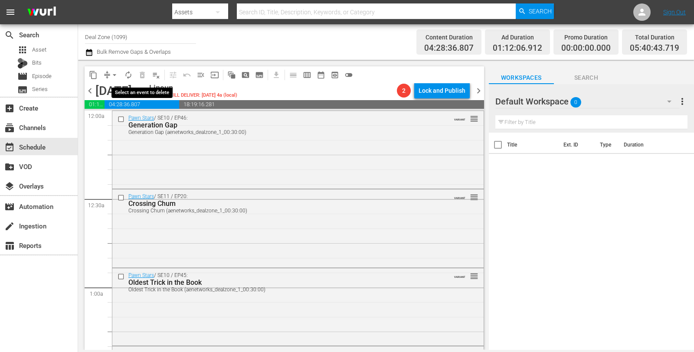
click at [152, 76] on span "playlist_remove_outlined" at bounding box center [156, 75] width 9 height 9
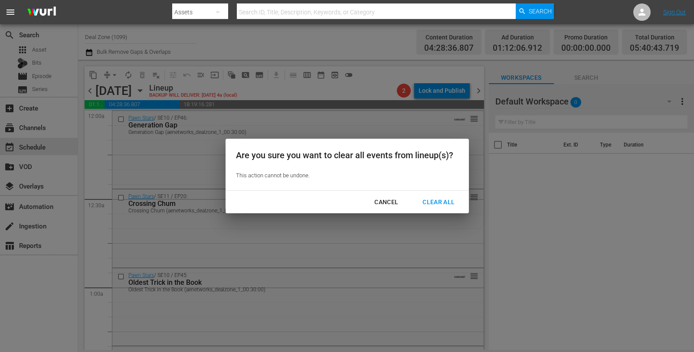
click at [429, 200] on div "Clear All" at bounding box center [438, 202] width 46 height 11
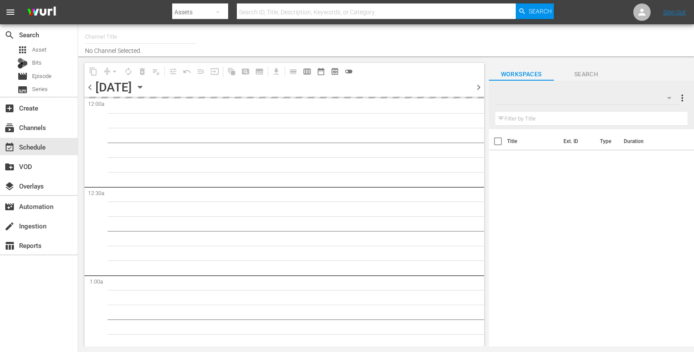
type input "Deal Zone (1099)"
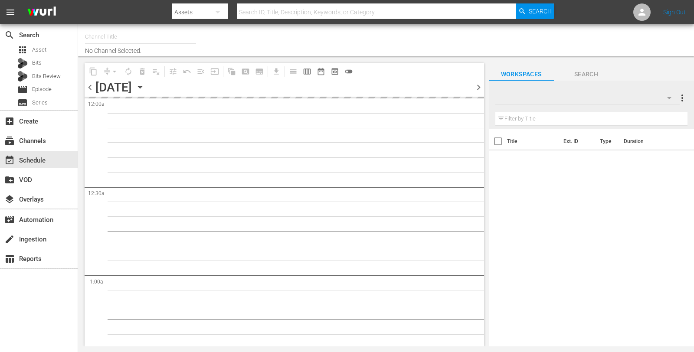
type input "Deal Zone (1099)"
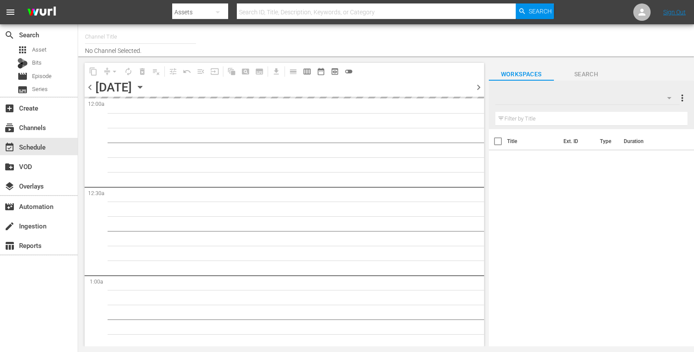
type input "Deal Zone (1099)"
